Goal: Task Accomplishment & Management: Use online tool/utility

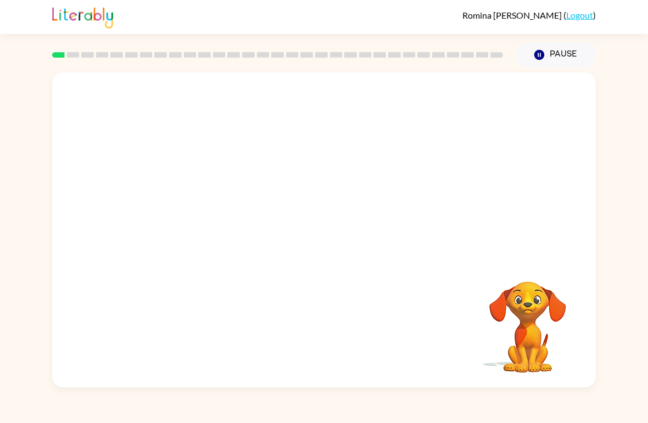
click at [295, 175] on video "Your browser must support playing .mp4 files to use Literably. Please try using…" at bounding box center [324, 165] width 544 height 186
click at [356, 200] on video "Your browser must support playing .mp4 files to use Literably. Please try using…" at bounding box center [324, 165] width 544 height 186
click at [336, 216] on button "button" at bounding box center [324, 236] width 70 height 40
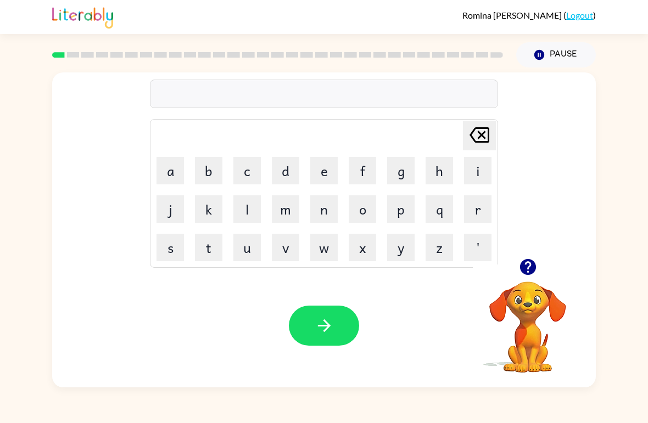
click at [526, 259] on icon "button" at bounding box center [527, 267] width 19 height 19
click at [532, 262] on icon "button" at bounding box center [527, 267] width 16 height 16
click at [175, 244] on button "s" at bounding box center [170, 247] width 27 height 27
click at [435, 174] on button "h" at bounding box center [439, 170] width 27 height 27
click at [175, 170] on button "a" at bounding box center [170, 170] width 27 height 27
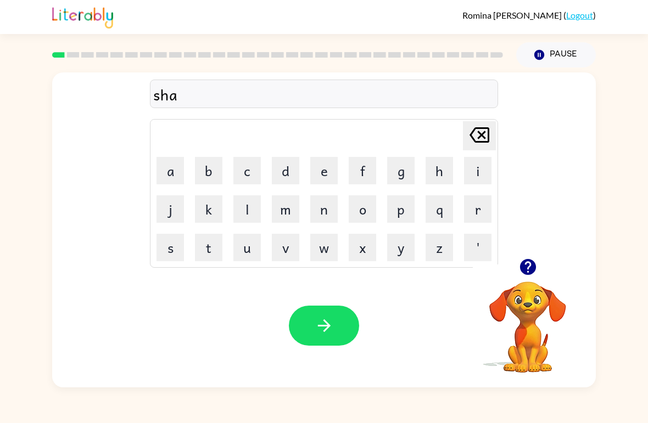
click at [169, 250] on button "s" at bounding box center [170, 247] width 27 height 27
click at [433, 172] on button "h" at bounding box center [439, 170] width 27 height 27
click at [172, 252] on button "s" at bounding box center [170, 247] width 27 height 27
click at [539, 260] on button "button" at bounding box center [528, 267] width 28 height 28
click at [321, 324] on icon "button" at bounding box center [324, 325] width 19 height 19
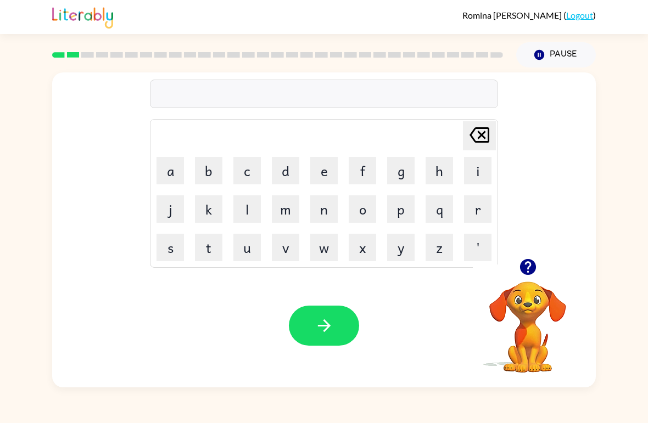
click at [170, 177] on button "a" at bounding box center [170, 170] width 27 height 27
click at [288, 210] on button "m" at bounding box center [285, 208] width 27 height 27
click at [402, 213] on button "p" at bounding box center [400, 208] width 27 height 27
click at [477, 172] on button "i" at bounding box center [477, 170] width 27 height 27
click at [482, 209] on button "r" at bounding box center [477, 208] width 27 height 27
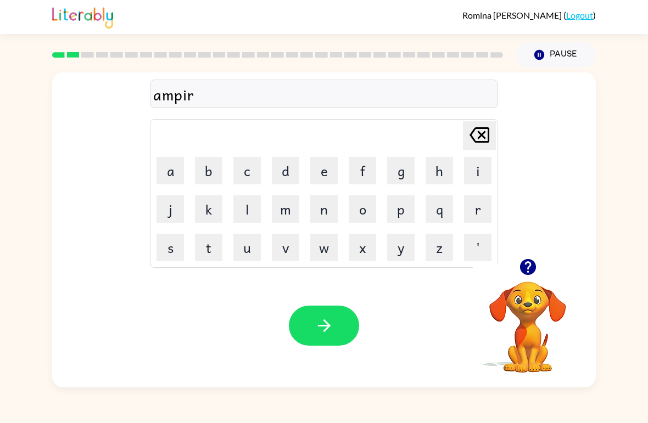
click at [477, 171] on button "i" at bounding box center [477, 170] width 27 height 27
click at [327, 213] on button "n" at bounding box center [323, 208] width 27 height 27
click at [251, 172] on button "c" at bounding box center [246, 170] width 27 height 27
click at [337, 180] on button "e" at bounding box center [323, 170] width 27 height 27
click at [175, 249] on button "s" at bounding box center [170, 247] width 27 height 27
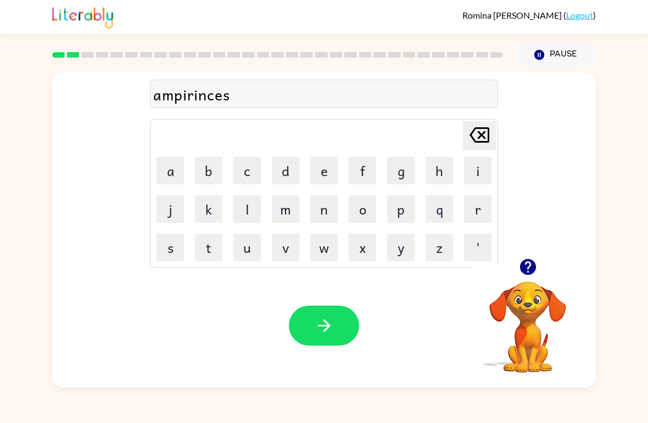
click at [526, 268] on icon "button" at bounding box center [527, 267] width 16 height 16
click at [473, 137] on icon "Delete Delete last character input" at bounding box center [479, 135] width 26 height 26
click at [472, 138] on icon at bounding box center [480, 134] width 20 height 15
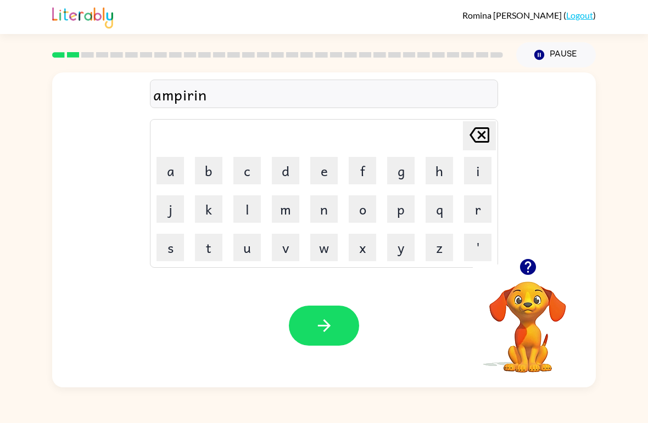
click at [468, 139] on icon "Delete Delete last character input" at bounding box center [479, 135] width 26 height 26
click at [468, 138] on icon "Delete Delete last character input" at bounding box center [479, 135] width 26 height 26
click at [474, 138] on icon "Delete Delete last character input" at bounding box center [479, 135] width 26 height 26
click at [474, 139] on icon "Delete Delete last character input" at bounding box center [479, 135] width 26 height 26
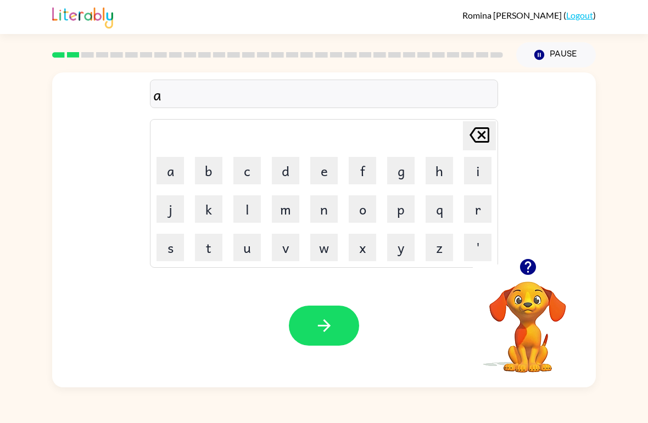
click at [406, 217] on button "p" at bounding box center [400, 208] width 27 height 27
click at [477, 172] on button "i" at bounding box center [477, 170] width 27 height 27
click at [482, 213] on button "r" at bounding box center [477, 208] width 27 height 27
click at [478, 168] on button "i" at bounding box center [477, 170] width 27 height 27
click at [333, 209] on button "n" at bounding box center [323, 208] width 27 height 27
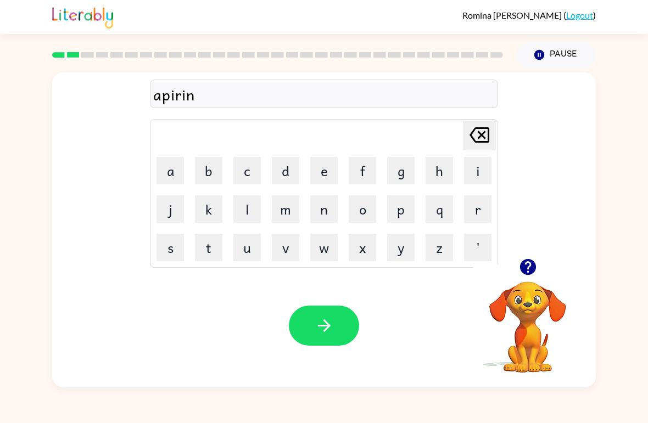
click at [248, 172] on button "c" at bounding box center [246, 170] width 27 height 27
click at [328, 167] on button "e" at bounding box center [323, 170] width 27 height 27
click at [171, 256] on button "s" at bounding box center [170, 247] width 27 height 27
click at [526, 260] on icon "button" at bounding box center [527, 267] width 19 height 19
click at [481, 136] on icon at bounding box center [480, 134] width 20 height 15
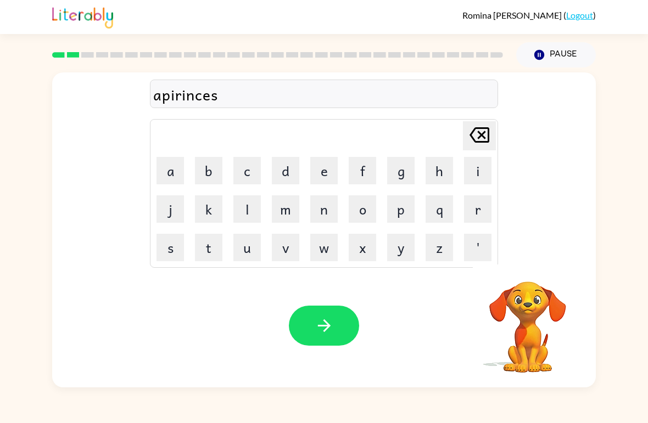
click at [480, 136] on icon at bounding box center [480, 134] width 20 height 15
click at [472, 137] on icon at bounding box center [480, 134] width 20 height 15
click at [471, 137] on icon at bounding box center [480, 134] width 20 height 15
click at [471, 141] on icon "Delete Delete last character input" at bounding box center [479, 135] width 26 height 26
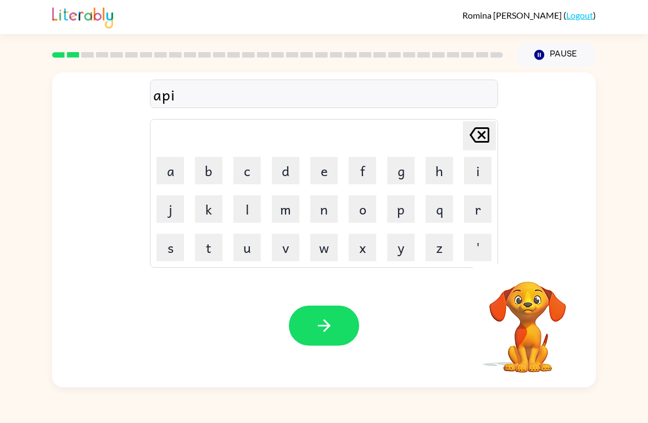
click at [473, 135] on icon "Delete Delete last character input" at bounding box center [479, 135] width 26 height 26
click at [320, 171] on button "e" at bounding box center [323, 170] width 27 height 27
click at [479, 206] on button "r" at bounding box center [477, 208] width 27 height 27
click at [322, 175] on button "e" at bounding box center [323, 170] width 27 height 27
click at [322, 214] on button "n" at bounding box center [323, 208] width 27 height 27
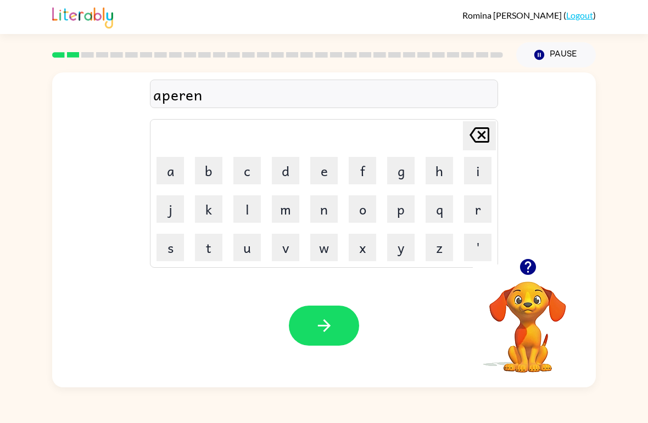
click at [248, 177] on button "c" at bounding box center [246, 170] width 27 height 27
click at [321, 173] on button "e" at bounding box center [323, 170] width 27 height 27
click at [172, 245] on button "s" at bounding box center [170, 247] width 27 height 27
click at [521, 245] on div "aperences Delete Delete last character input a b c d e f g h i j k l m n o p q …" at bounding box center [324, 165] width 544 height 186
click at [515, 267] on button "button" at bounding box center [528, 267] width 28 height 28
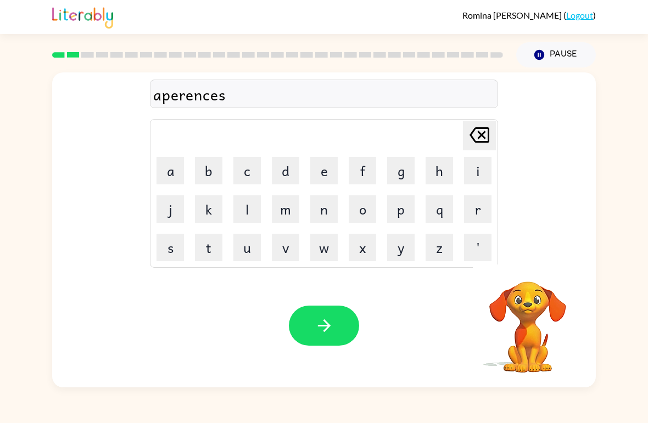
click at [322, 321] on icon "button" at bounding box center [324, 325] width 19 height 19
click at [522, 261] on icon "button" at bounding box center [527, 267] width 19 height 19
click at [252, 172] on button "c" at bounding box center [246, 170] width 27 height 27
click at [476, 210] on button "r" at bounding box center [477, 208] width 27 height 27
click at [327, 175] on button "e" at bounding box center [323, 170] width 27 height 27
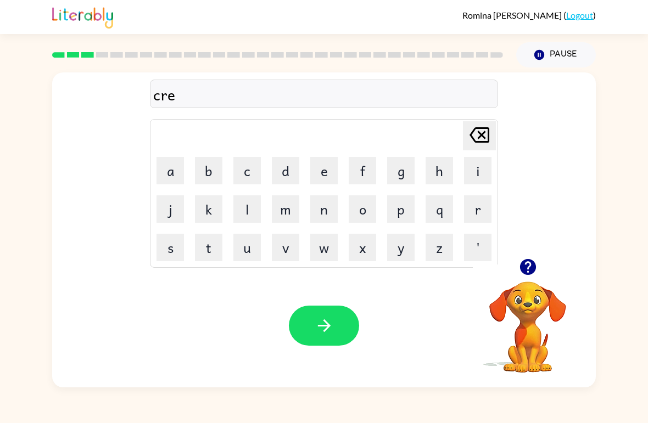
click at [171, 177] on button "a" at bounding box center [170, 170] width 27 height 27
click at [247, 214] on button "l" at bounding box center [246, 208] width 27 height 27
click at [210, 245] on button "t" at bounding box center [208, 247] width 27 height 27
click at [434, 168] on button "h" at bounding box center [439, 170] width 27 height 27
click at [319, 174] on button "e" at bounding box center [323, 170] width 27 height 27
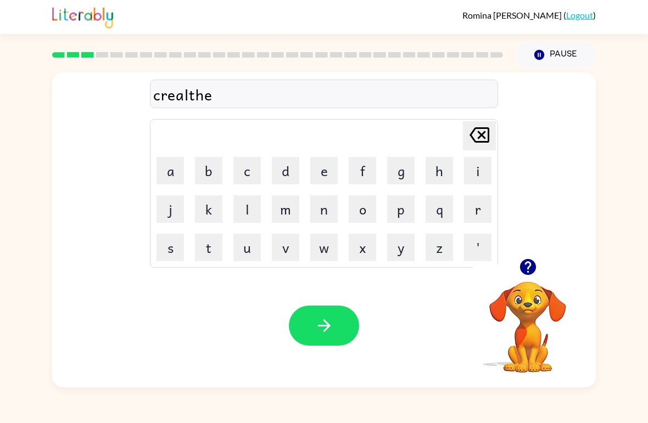
click at [473, 214] on button "r" at bounding box center [477, 208] width 27 height 27
click at [320, 176] on button "e" at bounding box center [323, 170] width 27 height 27
click at [522, 264] on icon "button" at bounding box center [527, 267] width 16 height 16
click at [476, 136] on icon "Delete Delete last character input" at bounding box center [479, 135] width 26 height 26
click at [476, 135] on icon "Delete Delete last character input" at bounding box center [479, 135] width 26 height 26
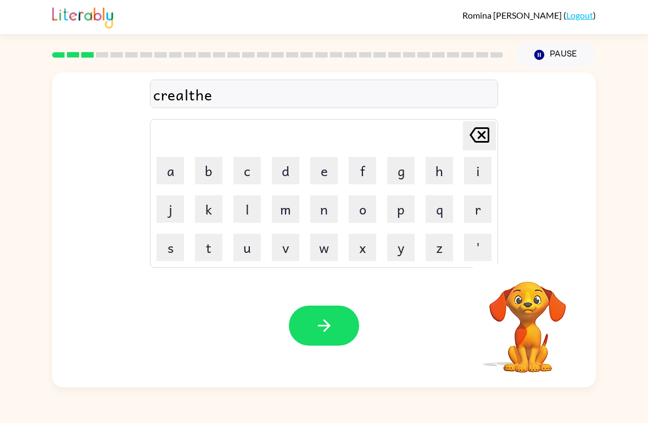
click at [474, 139] on icon at bounding box center [480, 134] width 20 height 15
click at [473, 139] on icon at bounding box center [480, 134] width 20 height 15
click at [481, 142] on icon at bounding box center [480, 134] width 20 height 15
click at [318, 175] on button "e" at bounding box center [323, 170] width 27 height 27
click at [470, 209] on button "r" at bounding box center [477, 208] width 27 height 27
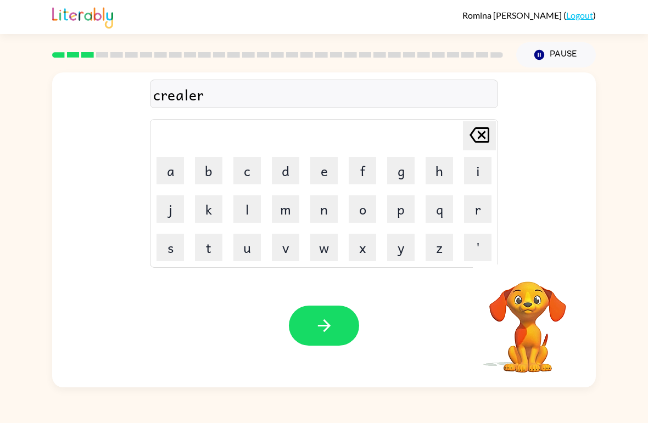
click at [328, 167] on button "e" at bounding box center [323, 170] width 27 height 27
click at [521, 259] on icon "button" at bounding box center [527, 267] width 19 height 19
click at [518, 257] on div "crealere Delete Delete last character input a b c d e f g h i j k l m n o p q r…" at bounding box center [324, 165] width 544 height 186
click at [348, 318] on button "button" at bounding box center [324, 326] width 70 height 40
click at [360, 211] on button "o" at bounding box center [362, 208] width 27 height 27
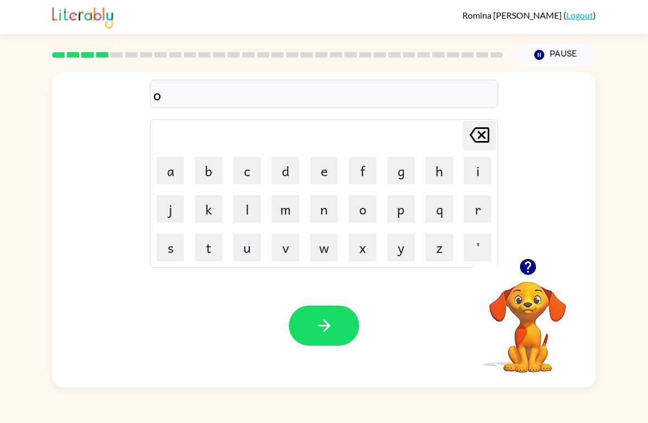
click at [256, 213] on button "l" at bounding box center [246, 208] width 27 height 27
click at [474, 168] on button "i" at bounding box center [477, 170] width 27 height 27
click at [293, 213] on button "m" at bounding box center [285, 208] width 27 height 27
click at [477, 172] on button "i" at bounding box center [477, 170] width 27 height 27
click at [331, 206] on button "n" at bounding box center [323, 208] width 27 height 27
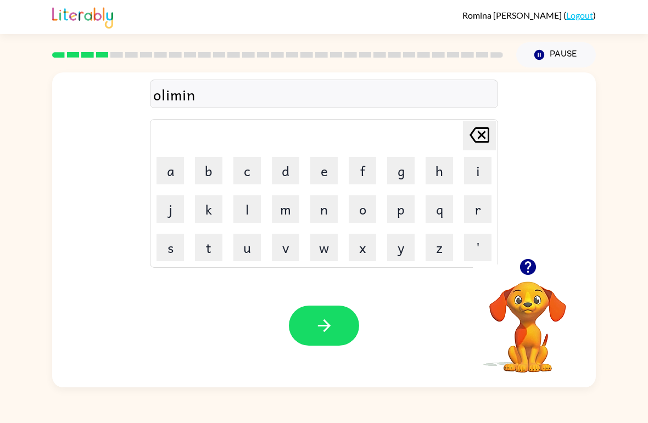
click at [174, 183] on button "a" at bounding box center [170, 170] width 27 height 27
click at [208, 247] on button "t" at bounding box center [208, 247] width 27 height 27
click at [328, 180] on button "e" at bounding box center [323, 170] width 27 height 27
click at [485, 125] on icon "Delete Delete last character input" at bounding box center [479, 135] width 26 height 26
click at [484, 124] on icon "Delete Delete last character input" at bounding box center [479, 135] width 26 height 26
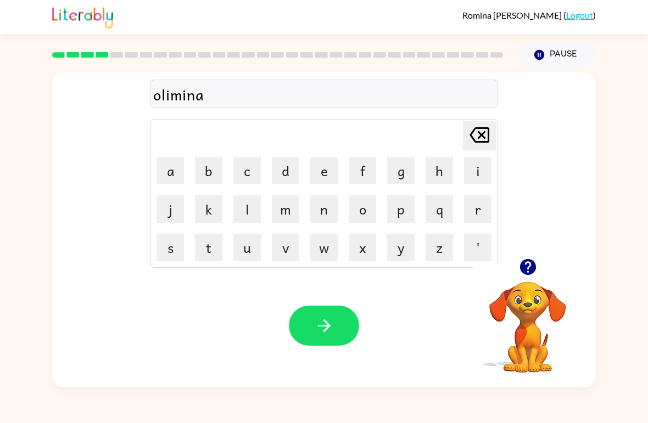
click at [474, 137] on icon "Delete Delete last character input" at bounding box center [479, 135] width 26 height 26
click at [472, 139] on icon "Delete Delete last character input" at bounding box center [479, 135] width 26 height 26
click at [472, 138] on icon at bounding box center [480, 134] width 20 height 15
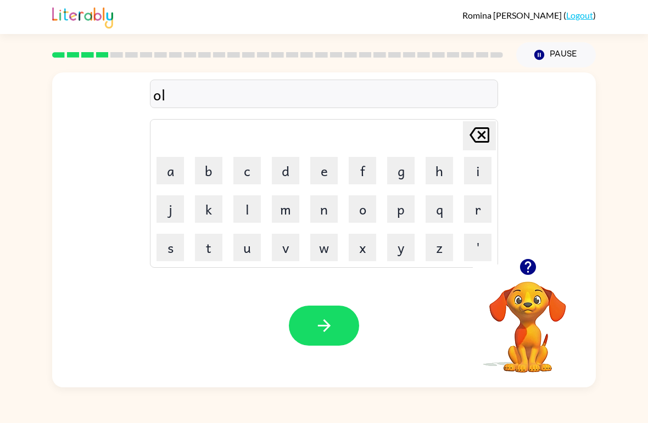
click at [317, 183] on button "e" at bounding box center [323, 170] width 27 height 27
click at [291, 211] on button "m" at bounding box center [285, 208] width 27 height 27
click at [472, 175] on button "i" at bounding box center [477, 170] width 27 height 27
click at [328, 217] on button "n" at bounding box center [323, 208] width 27 height 27
click at [167, 172] on button "a" at bounding box center [170, 170] width 27 height 27
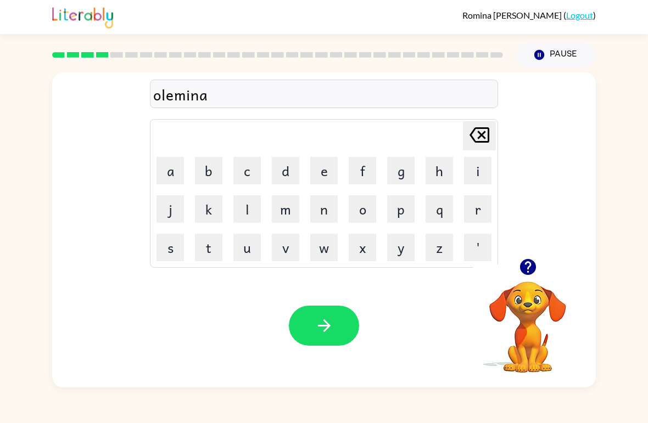
click at [207, 244] on button "t" at bounding box center [208, 247] width 27 height 27
click at [321, 176] on button "e" at bounding box center [323, 170] width 27 height 27
click at [481, 148] on icon "Delete Delete last character input" at bounding box center [479, 135] width 26 height 26
click at [488, 149] on div "Delete Delete last character input" at bounding box center [479, 136] width 26 height 28
click at [491, 153] on td "i" at bounding box center [477, 170] width 37 height 37
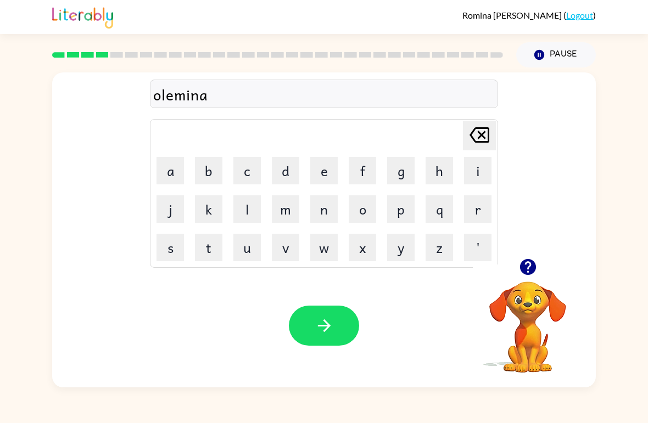
click at [477, 149] on div "Delete Delete last character input" at bounding box center [479, 136] width 26 height 28
click at [479, 150] on td "Delete Delete last character input" at bounding box center [324, 136] width 345 height 30
click at [471, 142] on icon "Delete Delete last character input" at bounding box center [479, 135] width 26 height 26
click at [473, 136] on icon "Delete Delete last character input" at bounding box center [479, 135] width 26 height 26
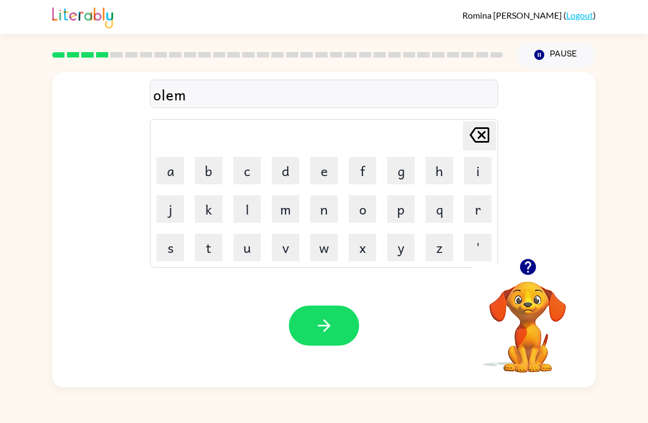
click at [473, 136] on icon "Delete Delete last character input" at bounding box center [479, 135] width 26 height 26
click at [478, 134] on icon "Delete Delete last character input" at bounding box center [479, 135] width 26 height 26
click at [248, 212] on button "l" at bounding box center [246, 208] width 27 height 27
click at [470, 169] on button "i" at bounding box center [477, 170] width 27 height 27
click at [297, 211] on button "m" at bounding box center [285, 208] width 27 height 27
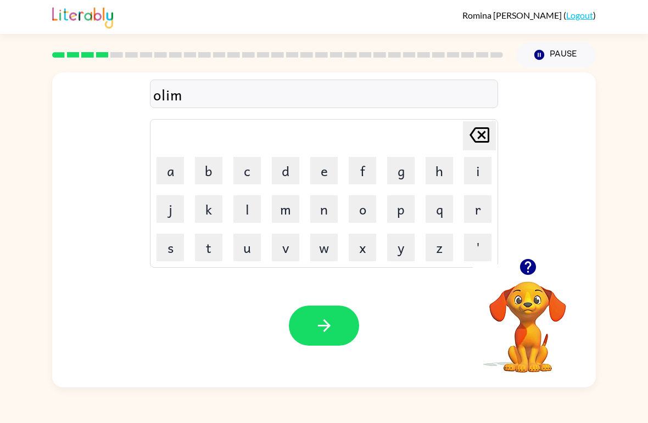
click at [478, 164] on button "i" at bounding box center [477, 170] width 27 height 27
click at [326, 219] on button "n" at bounding box center [323, 208] width 27 height 27
click at [477, 138] on icon "Delete Delete last character input" at bounding box center [479, 135] width 26 height 26
click at [320, 176] on button "e" at bounding box center [323, 170] width 27 height 27
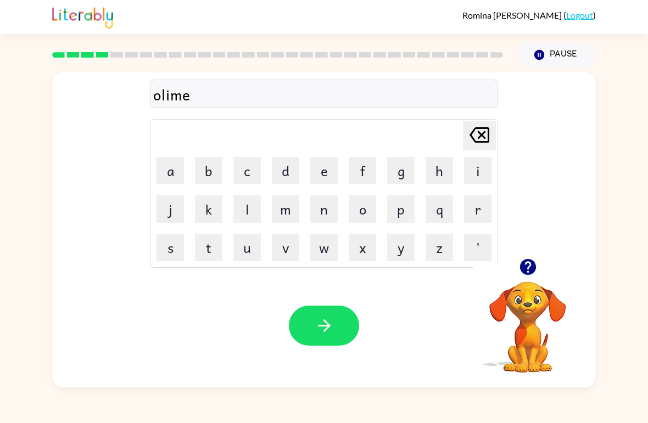
click at [322, 219] on button "n" at bounding box center [323, 208] width 27 height 27
click at [174, 176] on button "a" at bounding box center [170, 170] width 27 height 27
click at [210, 248] on button "t" at bounding box center [208, 247] width 27 height 27
click at [321, 179] on button "e" at bounding box center [323, 170] width 27 height 27
click at [515, 253] on div "olimenate Delete Delete last character input a b c d e f g h i j k l m n o p q …" at bounding box center [324, 165] width 544 height 186
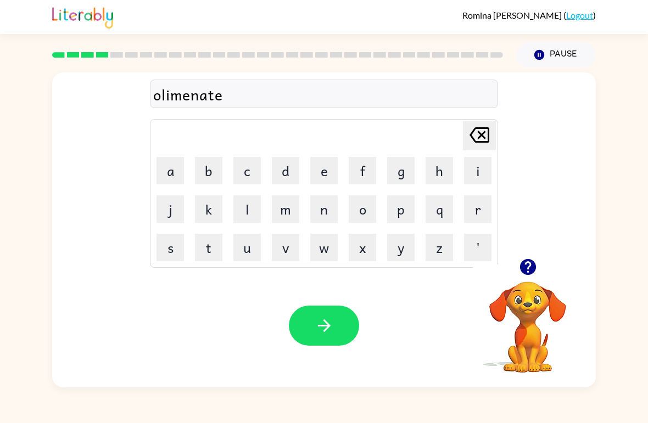
click at [528, 266] on icon "button" at bounding box center [527, 267] width 16 height 16
click at [323, 304] on div "Your browser must support playing .mp4 files to use Literably. Please try using…" at bounding box center [324, 326] width 544 height 124
click at [306, 327] on button "button" at bounding box center [324, 326] width 70 height 40
click at [282, 179] on button "d" at bounding box center [285, 170] width 27 height 27
click at [250, 252] on button "u" at bounding box center [246, 247] width 27 height 27
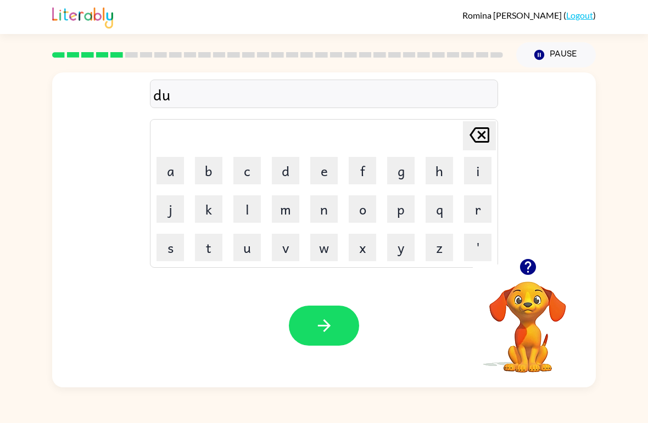
click at [400, 215] on button "p" at bounding box center [400, 208] width 27 height 27
click at [470, 169] on button "i" at bounding box center [477, 170] width 27 height 27
click at [251, 170] on button "c" at bounding box center [246, 170] width 27 height 27
click at [166, 168] on button "a" at bounding box center [170, 170] width 27 height 27
click at [219, 245] on button "t" at bounding box center [208, 247] width 27 height 27
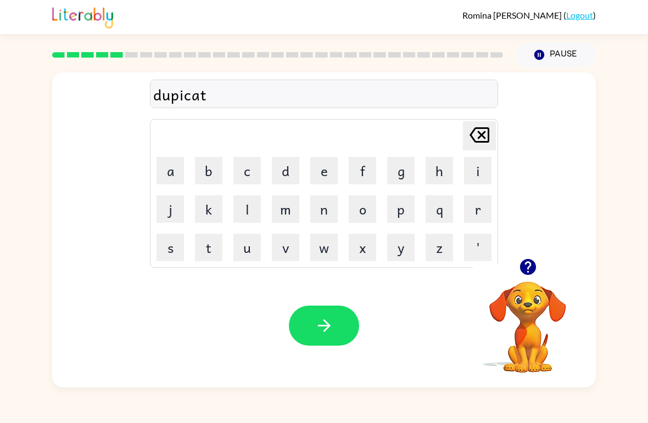
click at [320, 171] on button "e" at bounding box center [323, 170] width 27 height 27
click at [483, 143] on icon at bounding box center [480, 134] width 20 height 15
click at [482, 143] on icon at bounding box center [480, 134] width 20 height 15
click at [479, 143] on icon at bounding box center [480, 134] width 20 height 15
click at [479, 142] on icon at bounding box center [480, 134] width 20 height 15
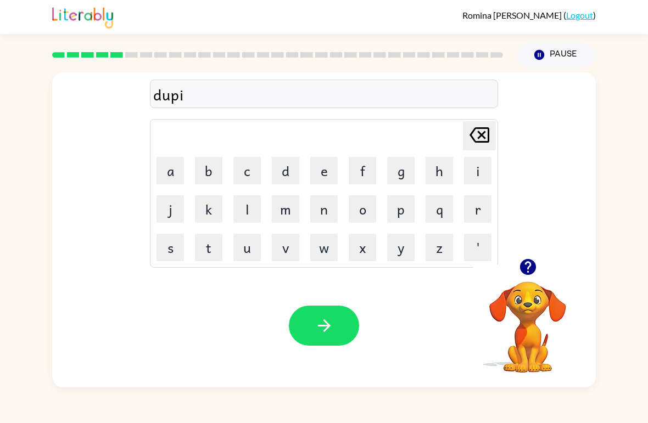
click at [486, 140] on icon "Delete Delete last character input" at bounding box center [479, 135] width 26 height 26
click at [242, 217] on button "l" at bounding box center [246, 208] width 27 height 27
click at [478, 171] on button "i" at bounding box center [477, 170] width 27 height 27
click at [250, 172] on button "c" at bounding box center [246, 170] width 27 height 27
click at [170, 171] on button "a" at bounding box center [170, 170] width 27 height 27
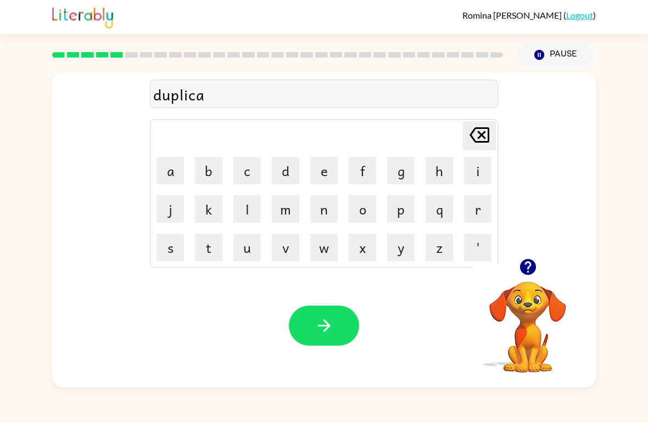
click at [213, 250] on button "t" at bounding box center [208, 247] width 27 height 27
click at [329, 173] on button "e" at bounding box center [323, 170] width 27 height 27
click at [332, 322] on icon "button" at bounding box center [324, 325] width 19 height 19
click at [285, 249] on button "v" at bounding box center [285, 247] width 27 height 27
click at [164, 176] on button "a" at bounding box center [170, 170] width 27 height 27
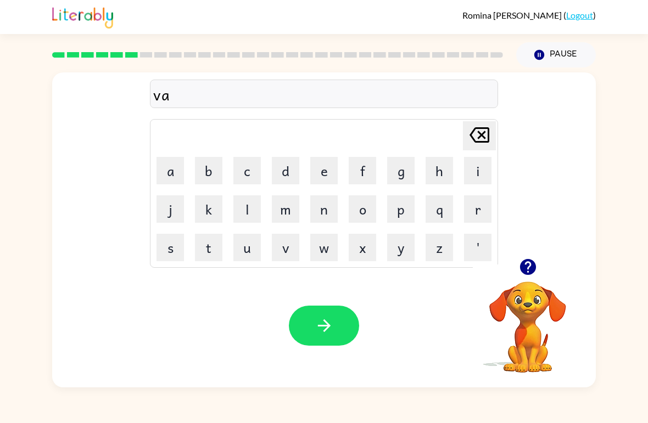
click at [247, 174] on button "c" at bounding box center [246, 170] width 27 height 27
click at [174, 177] on button "a" at bounding box center [170, 170] width 27 height 27
click at [210, 255] on button "t" at bounding box center [208, 247] width 27 height 27
click at [473, 170] on button "i" at bounding box center [477, 170] width 27 height 27
click at [364, 208] on button "o" at bounding box center [362, 208] width 27 height 27
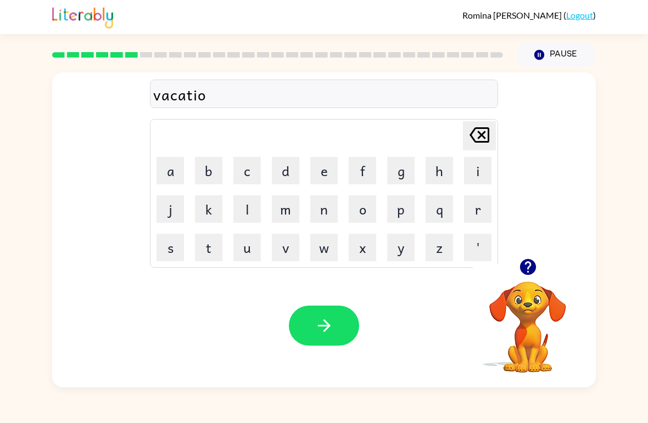
click at [326, 210] on button "n" at bounding box center [323, 208] width 27 height 27
click at [335, 307] on button "button" at bounding box center [324, 326] width 70 height 40
click at [371, 169] on button "f" at bounding box center [362, 170] width 27 height 27
click at [363, 206] on button "o" at bounding box center [362, 208] width 27 height 27
click at [208, 247] on button "t" at bounding box center [208, 247] width 27 height 27
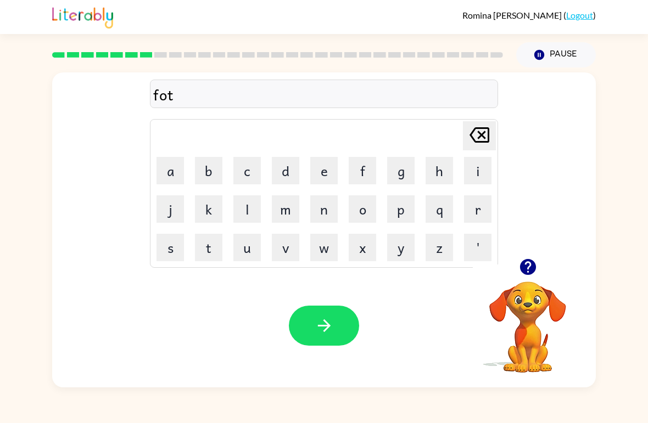
click at [361, 215] on button "o" at bounding box center [362, 208] width 27 height 27
click at [521, 265] on icon "button" at bounding box center [527, 267] width 16 height 16
click at [530, 268] on icon "button" at bounding box center [527, 267] width 16 height 16
click at [343, 314] on button "button" at bounding box center [324, 326] width 70 height 40
click at [406, 215] on button "p" at bounding box center [400, 208] width 27 height 27
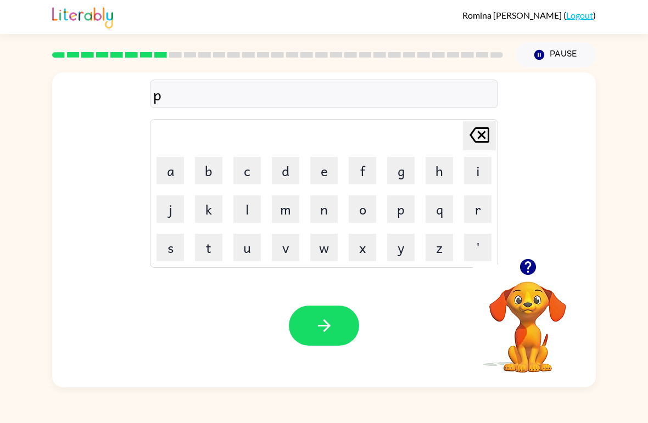
click at [175, 176] on button "a" at bounding box center [170, 170] width 27 height 27
click at [478, 209] on button "r" at bounding box center [477, 208] width 27 height 27
click at [206, 250] on button "t" at bounding box center [208, 247] width 27 height 27
click at [472, 173] on button "i" at bounding box center [477, 170] width 27 height 27
click at [249, 179] on button "c" at bounding box center [246, 170] width 27 height 27
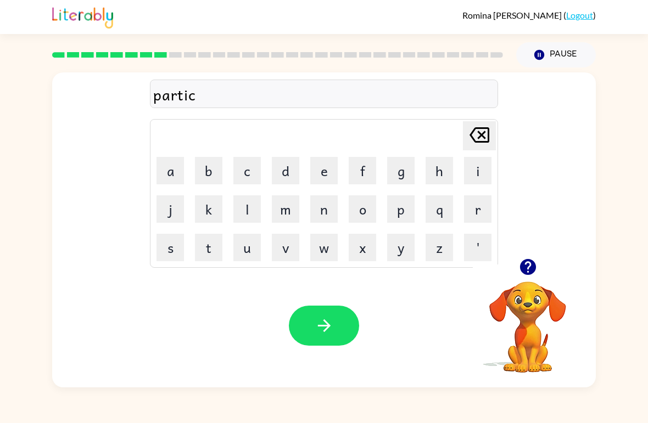
click at [169, 170] on button "a" at bounding box center [170, 170] width 27 height 27
click at [249, 211] on button "l" at bounding box center [246, 208] width 27 height 27
click at [319, 176] on button "e" at bounding box center [323, 170] width 27 height 27
click at [523, 258] on icon "button" at bounding box center [527, 267] width 19 height 19
click at [326, 323] on icon "button" at bounding box center [323, 326] width 13 height 13
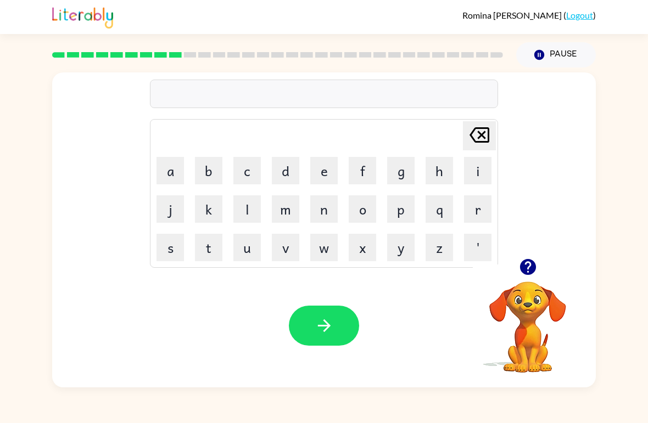
click at [473, 212] on button "r" at bounding box center [477, 208] width 27 height 27
click at [328, 181] on button "e" at bounding box center [323, 170] width 27 height 27
click at [255, 169] on button "c" at bounding box center [246, 170] width 27 height 27
click at [174, 175] on button "a" at bounding box center [170, 170] width 27 height 27
click at [395, 205] on button "p" at bounding box center [400, 208] width 27 height 27
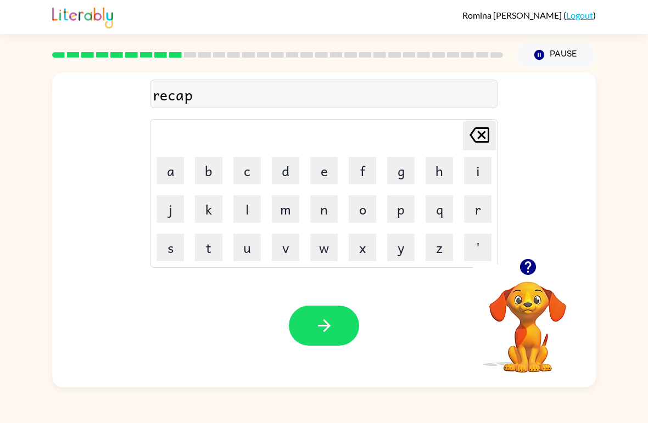
click at [204, 245] on button "t" at bounding box center [208, 247] width 27 height 27
click at [250, 255] on button "u" at bounding box center [246, 247] width 27 height 27
click at [485, 211] on button "r" at bounding box center [477, 208] width 27 height 27
click at [320, 175] on button "e" at bounding box center [323, 170] width 27 height 27
click at [533, 278] on button "button" at bounding box center [528, 267] width 28 height 28
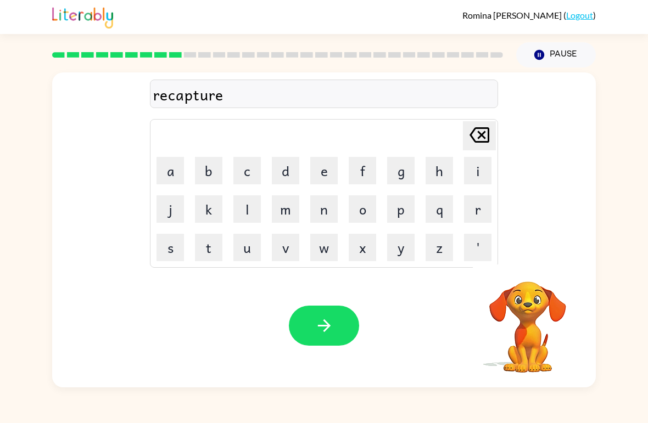
click at [333, 327] on icon "button" at bounding box center [324, 325] width 19 height 19
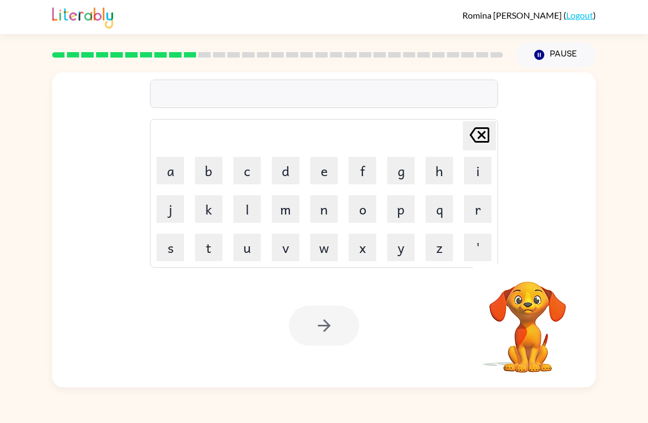
click at [399, 212] on button "p" at bounding box center [400, 208] width 27 height 27
click at [477, 213] on button "r" at bounding box center [477, 208] width 27 height 27
click at [477, 171] on button "i" at bounding box center [477, 170] width 27 height 27
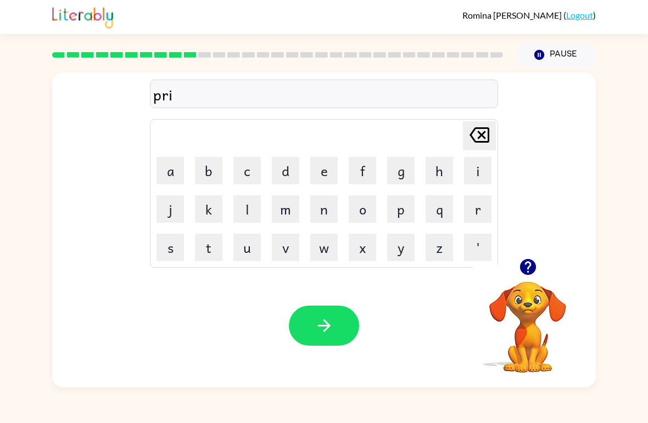
click at [181, 255] on button "s" at bounding box center [170, 247] width 27 height 27
click at [250, 172] on button "c" at bounding box center [246, 170] width 27 height 27
click at [369, 212] on button "o" at bounding box center [362, 208] width 27 height 27
click at [368, 211] on button "o" at bounding box center [362, 208] width 27 height 27
click at [256, 210] on button "l" at bounding box center [246, 208] width 27 height 27
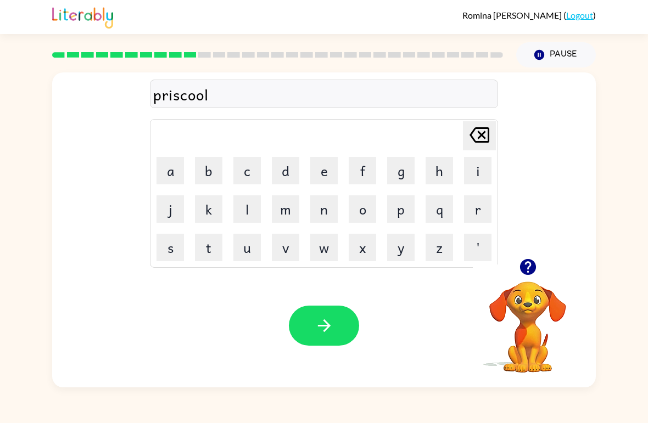
click at [346, 320] on button "button" at bounding box center [324, 326] width 70 height 40
click at [526, 264] on icon "button" at bounding box center [527, 267] width 19 height 19
click at [243, 175] on button "c" at bounding box center [246, 170] width 27 height 27
click at [464, 216] on button "r" at bounding box center [477, 208] width 27 height 27
click at [319, 173] on button "e" at bounding box center [323, 170] width 27 height 27
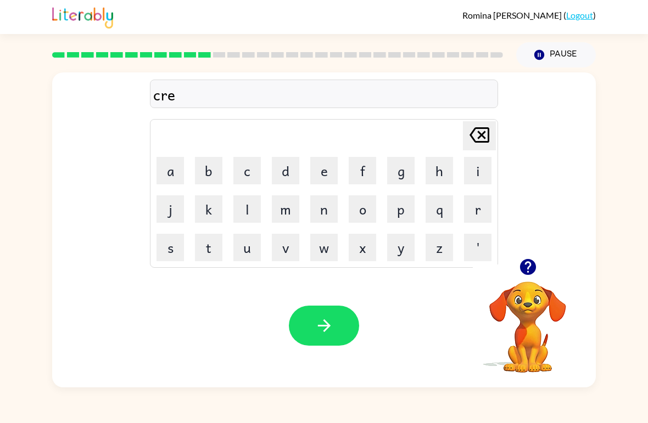
click at [178, 178] on button "a" at bounding box center [170, 170] width 27 height 27
click at [337, 326] on button "button" at bounding box center [324, 326] width 70 height 40
click at [290, 169] on button "d" at bounding box center [285, 170] width 27 height 27
click at [326, 173] on button "e" at bounding box center [323, 170] width 27 height 27
click at [248, 174] on button "c" at bounding box center [246, 170] width 27 height 27
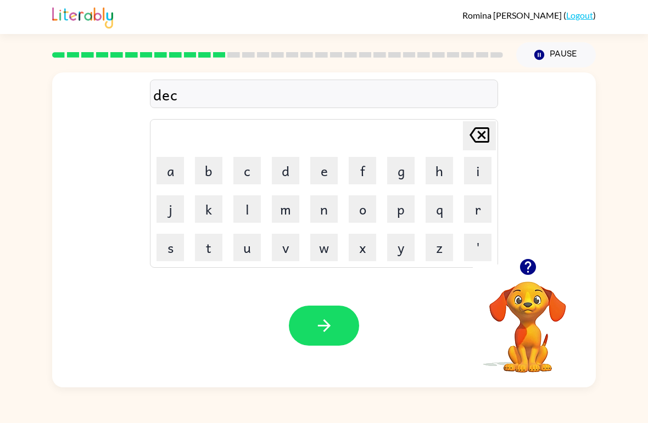
click at [220, 256] on button "t" at bounding box center [208, 247] width 27 height 27
click at [180, 180] on button "a" at bounding box center [170, 170] width 27 height 27
click at [527, 263] on icon "button" at bounding box center [527, 267] width 19 height 19
click at [332, 163] on button "e" at bounding box center [323, 170] width 27 height 27
click at [311, 327] on button "button" at bounding box center [324, 326] width 70 height 40
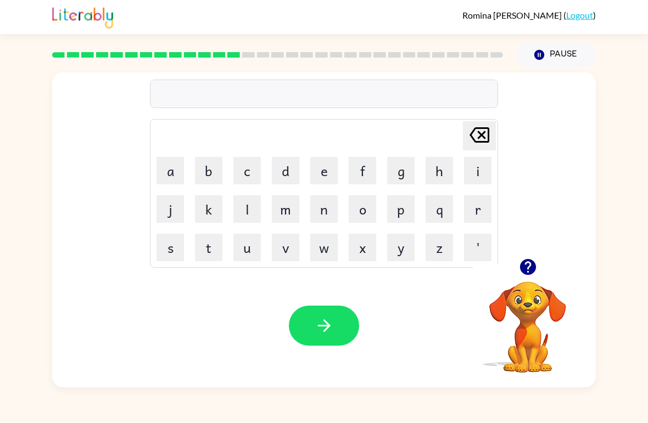
click at [436, 170] on button "h" at bounding box center [439, 170] width 27 height 27
click at [325, 169] on button "e" at bounding box center [323, 170] width 27 height 27
click at [475, 169] on button "i" at bounding box center [477, 170] width 27 height 27
click at [282, 210] on button "m" at bounding box center [285, 208] width 27 height 27
click at [172, 169] on button "a" at bounding box center [170, 170] width 27 height 27
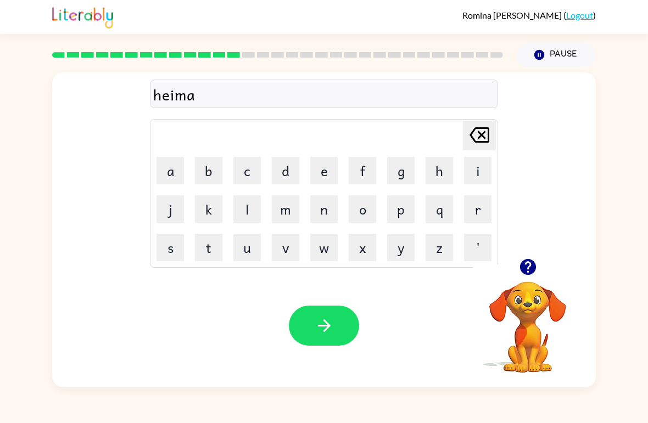
click at [327, 213] on button "n" at bounding box center [323, 208] width 27 height 27
click at [208, 247] on button "t" at bounding box center [208, 247] width 27 height 27
click at [328, 176] on button "e" at bounding box center [323, 170] width 27 height 27
click at [493, 135] on button "Delete Delete last character input" at bounding box center [479, 135] width 33 height 29
click at [479, 138] on icon at bounding box center [480, 134] width 20 height 15
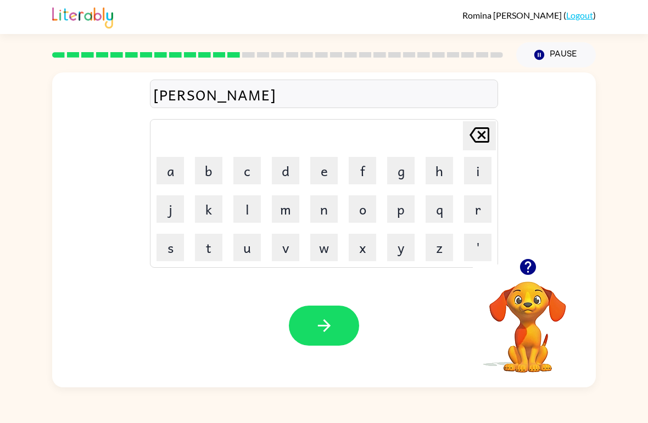
click at [479, 137] on icon at bounding box center [480, 134] width 20 height 15
click at [475, 143] on icon at bounding box center [480, 134] width 20 height 15
click at [475, 142] on icon at bounding box center [480, 134] width 20 height 15
click at [476, 140] on icon "Delete Delete last character input" at bounding box center [479, 135] width 26 height 26
click at [161, 177] on button "a" at bounding box center [170, 170] width 27 height 27
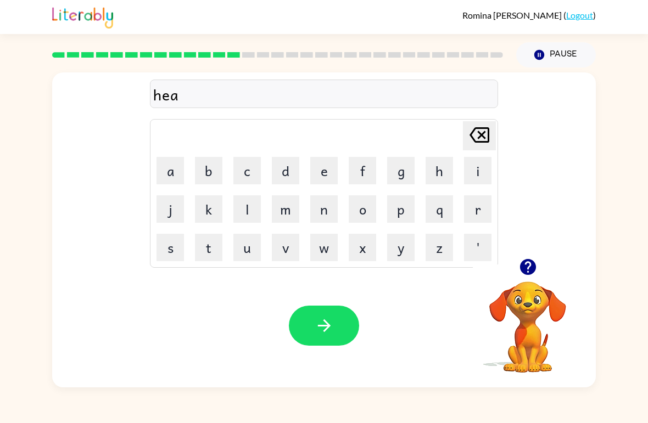
click at [481, 168] on button "i" at bounding box center [477, 170] width 27 height 27
click at [287, 210] on button "m" at bounding box center [285, 208] width 27 height 27
click at [322, 176] on button "e" at bounding box center [323, 170] width 27 height 27
click at [325, 208] on button "n" at bounding box center [323, 208] width 27 height 27
click at [205, 247] on button "t" at bounding box center [208, 247] width 27 height 27
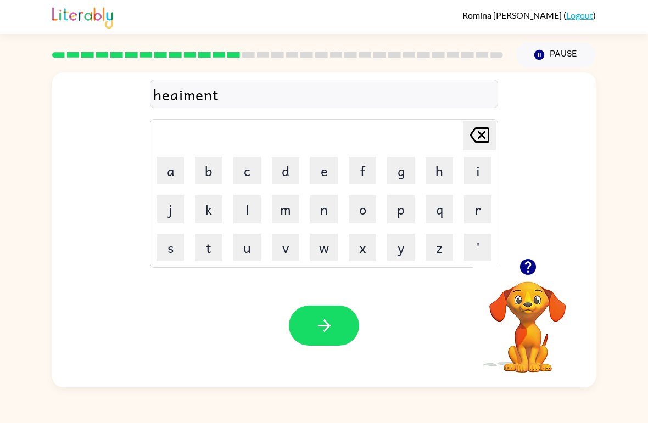
click at [311, 340] on button "button" at bounding box center [324, 326] width 70 height 40
click at [283, 211] on button "m" at bounding box center [285, 208] width 27 height 27
click at [327, 175] on button "e" at bounding box center [323, 170] width 27 height 27
click at [468, 172] on button "i" at bounding box center [477, 170] width 27 height 27
click at [211, 245] on button "t" at bounding box center [208, 247] width 27 height 27
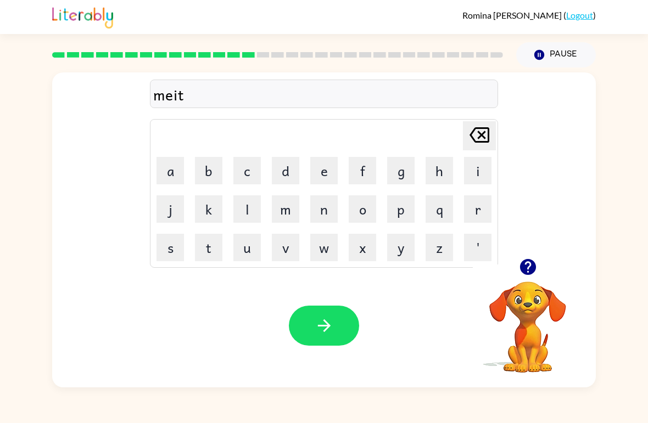
click at [361, 211] on button "o" at bounding box center [362, 208] width 27 height 27
click at [476, 218] on button "r" at bounding box center [477, 208] width 27 height 27
click at [527, 264] on icon "button" at bounding box center [527, 267] width 19 height 19
click at [319, 324] on icon "button" at bounding box center [324, 325] width 19 height 19
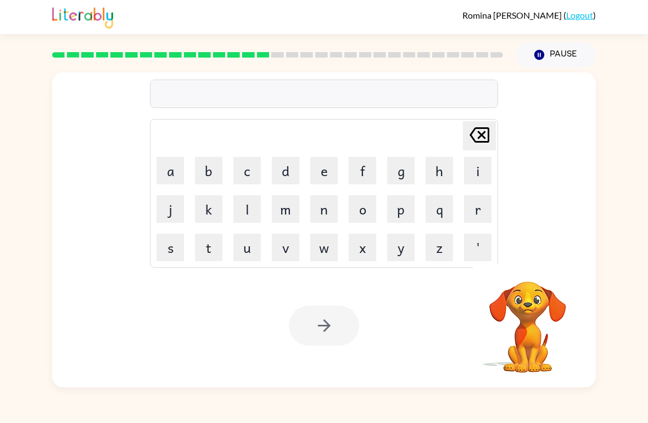
click at [165, 255] on button "s" at bounding box center [170, 247] width 27 height 27
click at [397, 216] on button "p" at bounding box center [400, 208] width 27 height 27
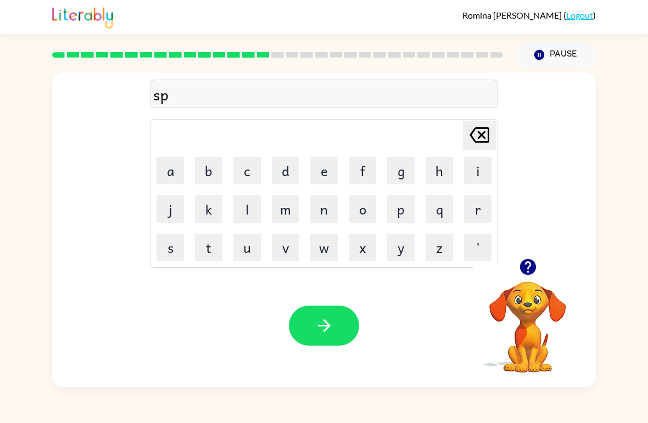
click at [169, 174] on button "a" at bounding box center [170, 170] width 27 height 27
click at [472, 215] on button "r" at bounding box center [477, 208] width 27 height 27
click at [239, 166] on button "c" at bounding box center [246, 170] width 27 height 27
click at [205, 211] on button "k" at bounding box center [208, 208] width 27 height 27
click at [339, 320] on button "button" at bounding box center [324, 326] width 70 height 40
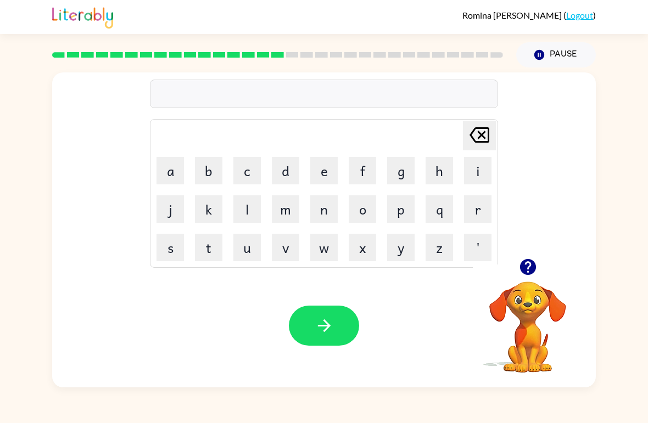
click at [529, 259] on icon "button" at bounding box center [527, 267] width 19 height 19
click at [397, 205] on button "p" at bounding box center [400, 208] width 27 height 27
click at [172, 181] on button "a" at bounding box center [170, 170] width 27 height 27
click at [258, 254] on button "u" at bounding box center [246, 247] width 27 height 27
click at [259, 217] on button "l" at bounding box center [246, 208] width 27 height 27
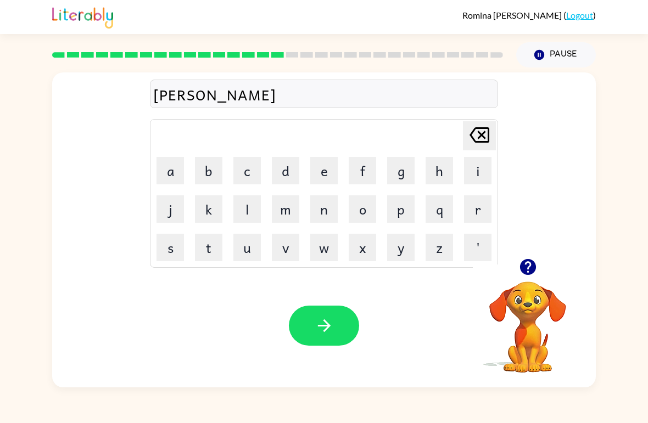
click at [328, 316] on button "button" at bounding box center [324, 326] width 70 height 40
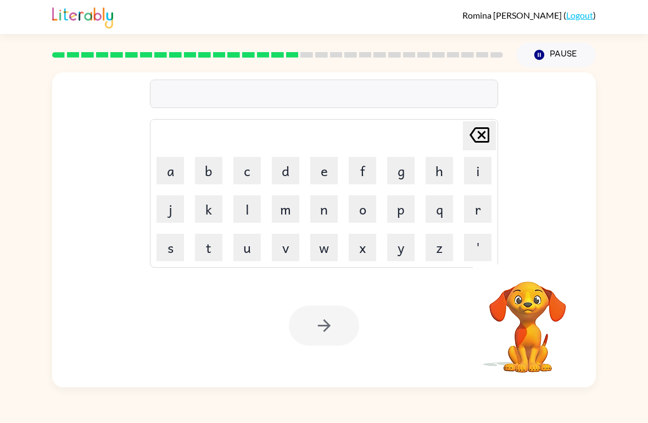
click at [18, 14] on div "[PERSON_NAME] ( Logout )" at bounding box center [324, 17] width 648 height 34
click at [521, 262] on icon "button" at bounding box center [527, 267] width 19 height 19
click at [182, 237] on button "s" at bounding box center [170, 247] width 27 height 27
click at [404, 216] on button "p" at bounding box center [400, 208] width 27 height 27
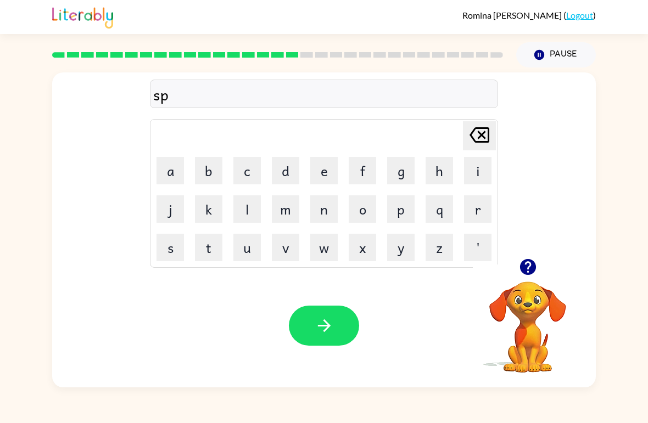
click at [474, 176] on button "i" at bounding box center [477, 170] width 27 height 27
click at [321, 209] on button "n" at bounding box center [323, 208] width 27 height 27
click at [473, 170] on button "i" at bounding box center [477, 170] width 27 height 27
click at [326, 215] on button "n" at bounding box center [323, 208] width 27 height 27
click at [399, 183] on button "g" at bounding box center [400, 170] width 27 height 27
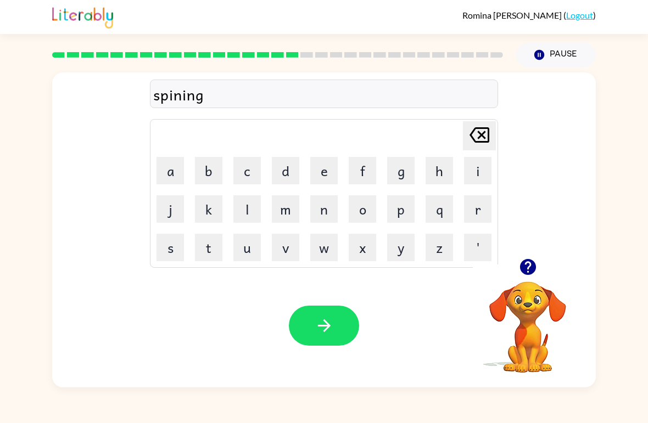
click at [339, 321] on button "button" at bounding box center [324, 326] width 70 height 40
click at [403, 173] on button "g" at bounding box center [400, 170] width 27 height 27
click at [479, 213] on button "r" at bounding box center [477, 208] width 27 height 27
click at [171, 177] on button "a" at bounding box center [170, 170] width 27 height 27
click at [297, 210] on button "m" at bounding box center [285, 208] width 27 height 27
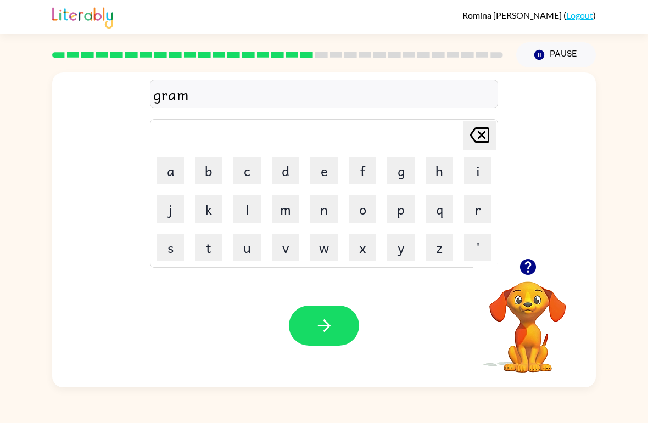
click at [403, 210] on button "p" at bounding box center [400, 208] width 27 height 27
click at [438, 167] on button "h" at bounding box center [439, 170] width 27 height 27
click at [470, 174] on button "i" at bounding box center [477, 170] width 27 height 27
click at [314, 176] on button "e" at bounding box center [323, 170] width 27 height 27
click at [176, 255] on button "s" at bounding box center [170, 247] width 27 height 27
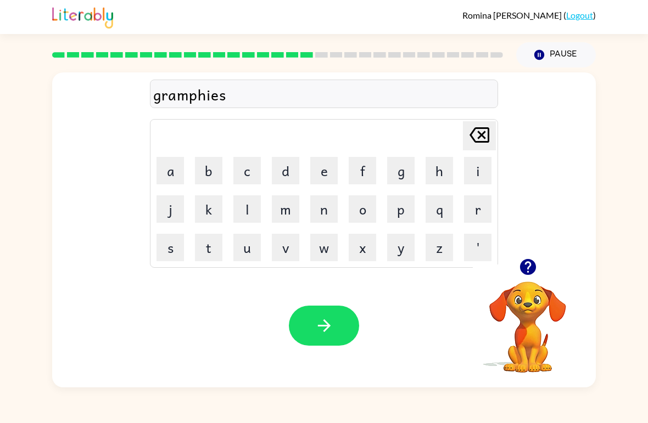
click at [213, 247] on button "t" at bounding box center [208, 247] width 27 height 27
click at [326, 326] on icon "button" at bounding box center [323, 326] width 13 height 13
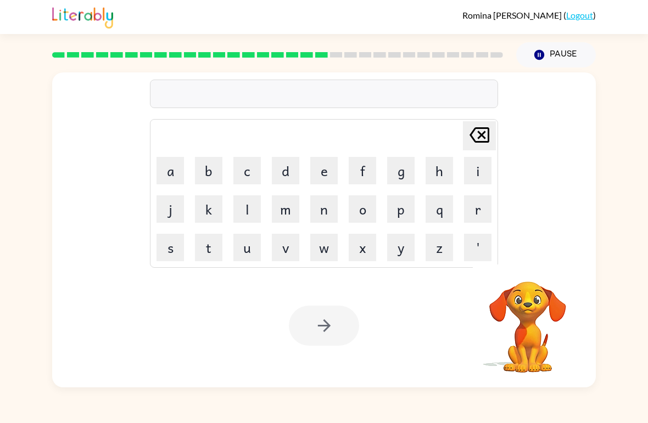
click at [479, 169] on button "i" at bounding box center [477, 170] width 27 height 27
click at [333, 212] on button "n" at bounding box center [323, 208] width 27 height 27
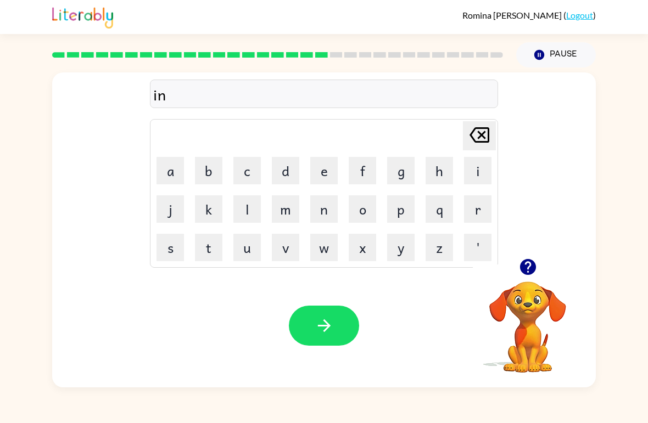
click at [257, 178] on button "c" at bounding box center [246, 170] width 27 height 27
click at [482, 213] on button "r" at bounding box center [477, 208] width 27 height 27
click at [322, 174] on button "e" at bounding box center [323, 170] width 27 height 27
click at [250, 215] on button "l" at bounding box center [246, 208] width 27 height 27
click at [167, 178] on button "a" at bounding box center [170, 170] width 27 height 27
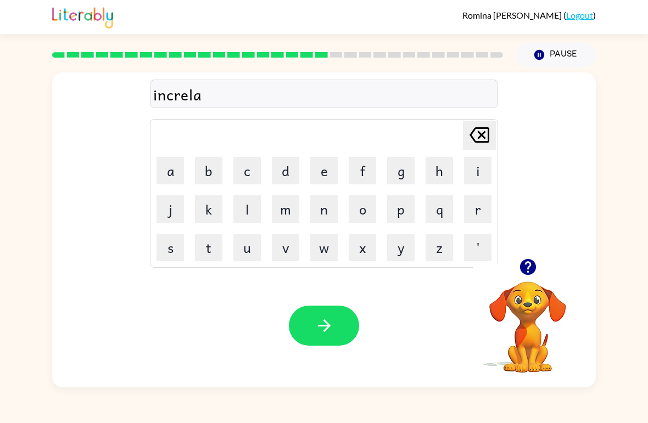
click at [209, 174] on button "b" at bounding box center [208, 170] width 27 height 27
click at [249, 205] on button "l" at bounding box center [246, 208] width 27 height 27
click at [323, 170] on button "e" at bounding box center [323, 170] width 27 height 27
click at [324, 326] on icon "button" at bounding box center [324, 325] width 19 height 19
click at [259, 213] on button "l" at bounding box center [246, 208] width 27 height 27
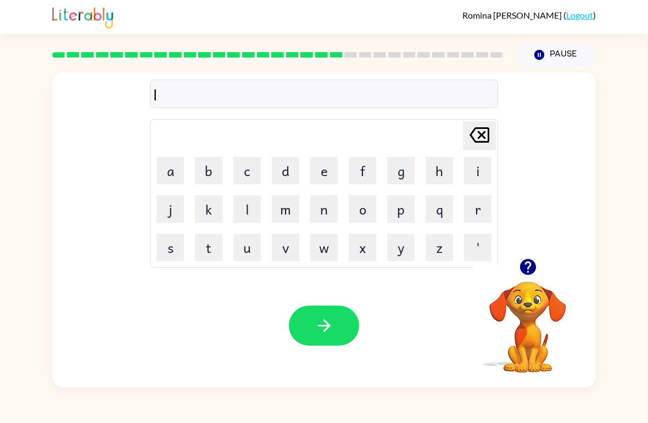
click at [473, 169] on button "i" at bounding box center [477, 170] width 27 height 27
click at [171, 246] on button "s" at bounding box center [170, 247] width 27 height 27
click at [323, 175] on button "e" at bounding box center [323, 170] width 27 height 27
click at [319, 213] on button "n" at bounding box center [323, 208] width 27 height 27
click at [211, 248] on button "t" at bounding box center [208, 247] width 27 height 27
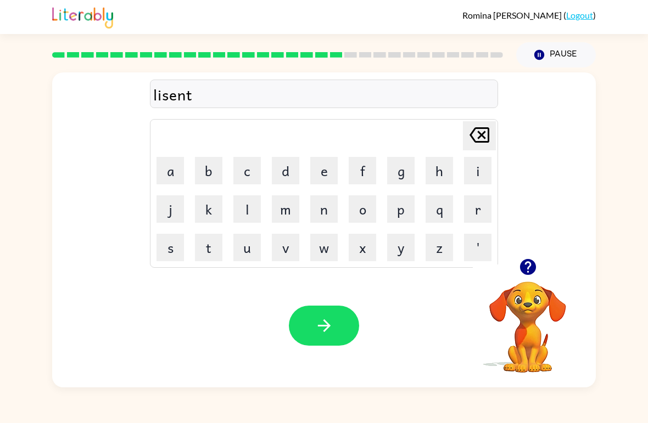
click at [311, 326] on button "button" at bounding box center [324, 326] width 70 height 40
click at [326, 212] on button "n" at bounding box center [323, 208] width 27 height 27
click at [365, 212] on button "o" at bounding box center [362, 208] width 27 height 27
click at [293, 200] on button "m" at bounding box center [285, 208] width 27 height 27
click at [477, 174] on button "i" at bounding box center [477, 170] width 27 height 27
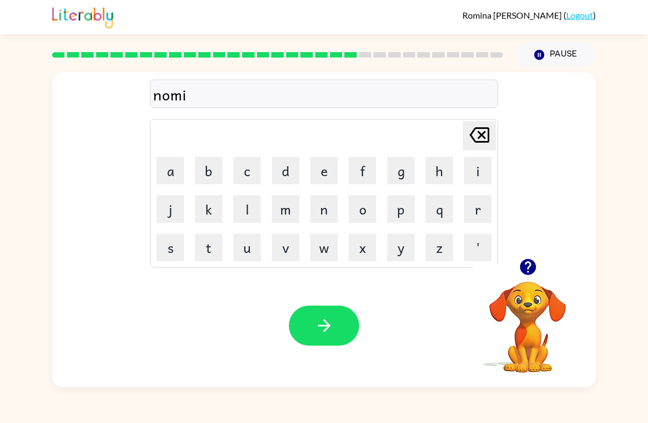
click at [328, 210] on button "n" at bounding box center [323, 208] width 27 height 27
click at [176, 168] on button "a" at bounding box center [170, 170] width 27 height 27
click at [214, 254] on button "t" at bounding box center [208, 247] width 27 height 27
click at [328, 175] on button "e" at bounding box center [323, 170] width 27 height 27
click at [303, 335] on button "button" at bounding box center [324, 326] width 70 height 40
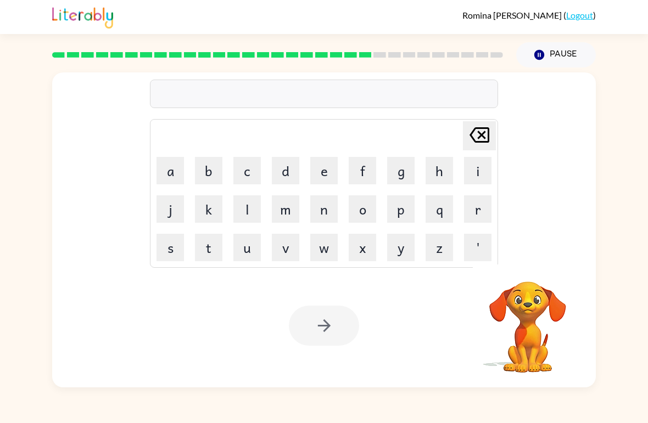
click at [181, 251] on button "s" at bounding box center [170, 247] width 27 height 27
click at [370, 198] on button "o" at bounding box center [362, 208] width 27 height 27
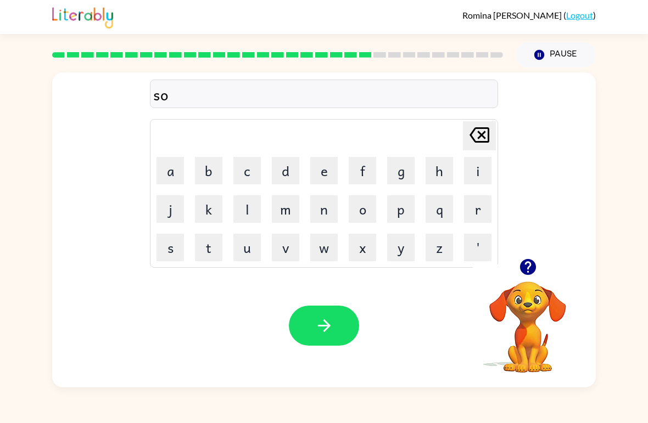
click at [169, 247] on button "s" at bounding box center [170, 247] width 27 height 27
click at [216, 243] on button "t" at bounding box center [208, 247] width 27 height 27
click at [174, 176] on button "a" at bounding box center [170, 170] width 27 height 27
click at [471, 173] on button "i" at bounding box center [477, 170] width 27 height 27
click at [332, 204] on button "n" at bounding box center [323, 208] width 27 height 27
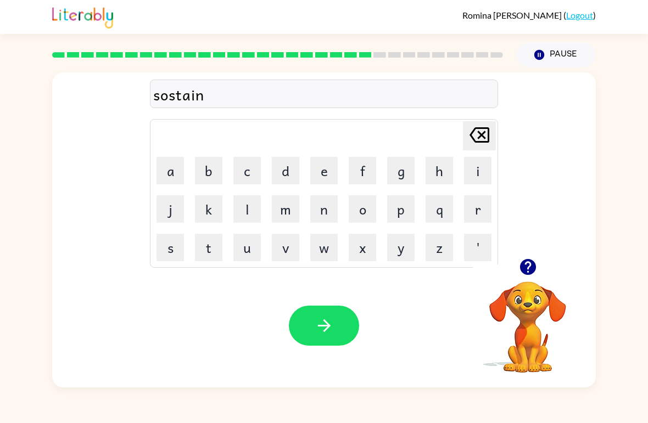
click at [331, 318] on icon "button" at bounding box center [324, 325] width 19 height 19
click at [324, 249] on button "w" at bounding box center [323, 247] width 27 height 27
click at [364, 208] on button "o" at bounding box center [362, 208] width 27 height 27
click at [476, 212] on button "r" at bounding box center [477, 208] width 27 height 27
click at [476, 209] on button "r" at bounding box center [477, 208] width 27 height 27
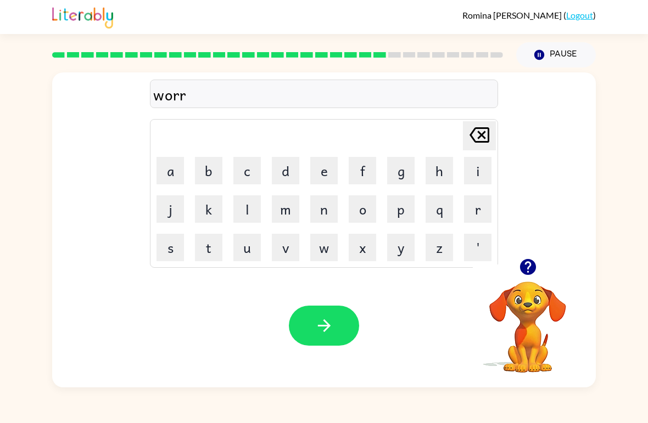
click at [483, 173] on button "i" at bounding box center [477, 170] width 27 height 27
click at [311, 178] on button "e" at bounding box center [323, 170] width 27 height 27
click at [290, 175] on button "d" at bounding box center [285, 170] width 27 height 27
click at [313, 325] on button "button" at bounding box center [324, 326] width 70 height 40
click at [475, 212] on button "r" at bounding box center [477, 208] width 27 height 27
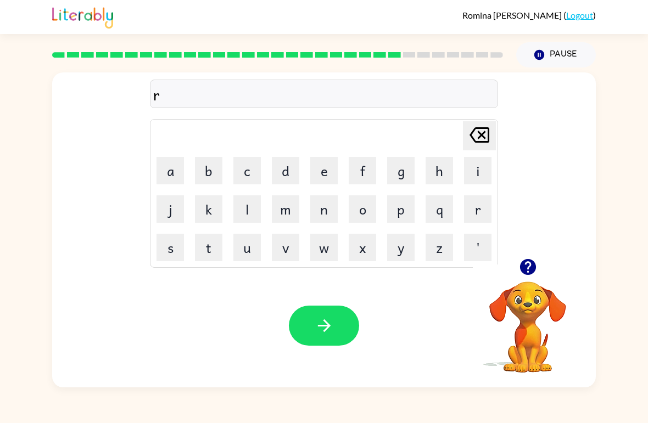
click at [364, 210] on button "o" at bounding box center [362, 208] width 27 height 27
click at [243, 216] on button "l" at bounding box center [246, 208] width 27 height 27
click at [170, 171] on button "a" at bounding box center [170, 170] width 27 height 27
click at [214, 249] on button "t" at bounding box center [208, 247] width 27 height 27
click at [327, 175] on button "e" at bounding box center [323, 170] width 27 height 27
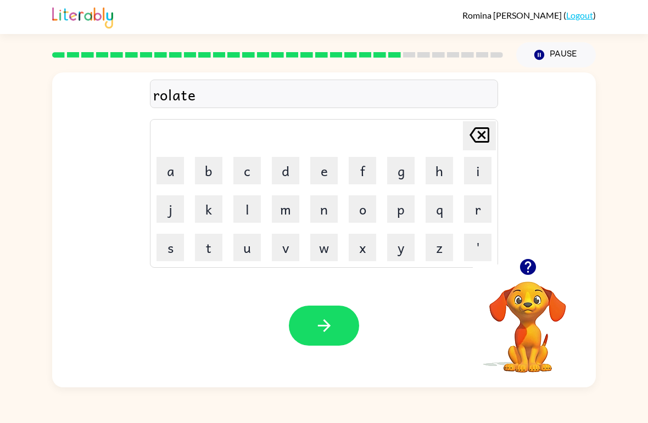
click at [283, 171] on button "d" at bounding box center [285, 170] width 27 height 27
click at [318, 327] on icon "button" at bounding box center [323, 326] width 13 height 13
click at [541, 270] on button "button" at bounding box center [528, 267] width 28 height 28
click at [209, 209] on button "k" at bounding box center [208, 208] width 27 height 27
click at [488, 169] on button "i" at bounding box center [477, 170] width 27 height 27
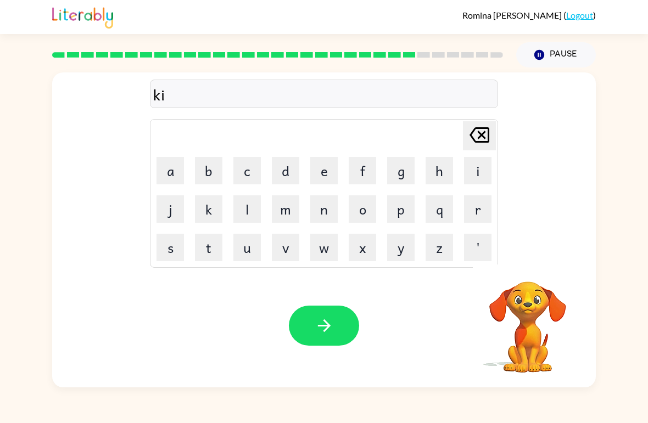
click at [217, 251] on button "t" at bounding box center [208, 247] width 27 height 27
click at [322, 180] on button "e" at bounding box center [323, 170] width 27 height 27
click at [326, 214] on button "n" at bounding box center [323, 208] width 27 height 27
click at [309, 319] on button "button" at bounding box center [324, 326] width 70 height 40
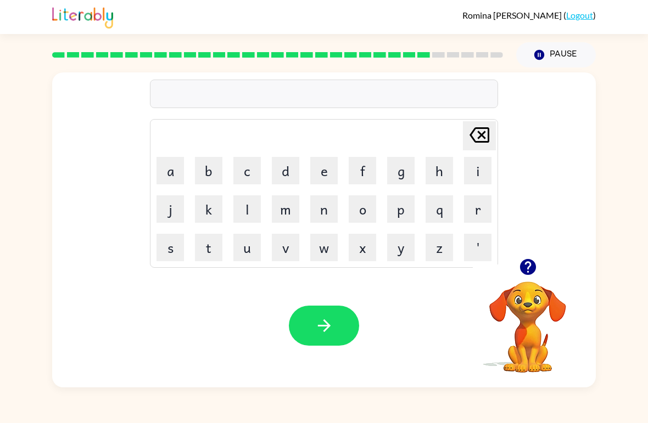
click at [288, 175] on button "d" at bounding box center [285, 170] width 27 height 27
click at [325, 175] on button "e" at bounding box center [323, 170] width 27 height 27
click at [401, 211] on button "p" at bounding box center [400, 208] width 27 height 27
click at [170, 175] on button "a" at bounding box center [170, 170] width 27 height 27
click at [482, 214] on button "r" at bounding box center [477, 208] width 27 height 27
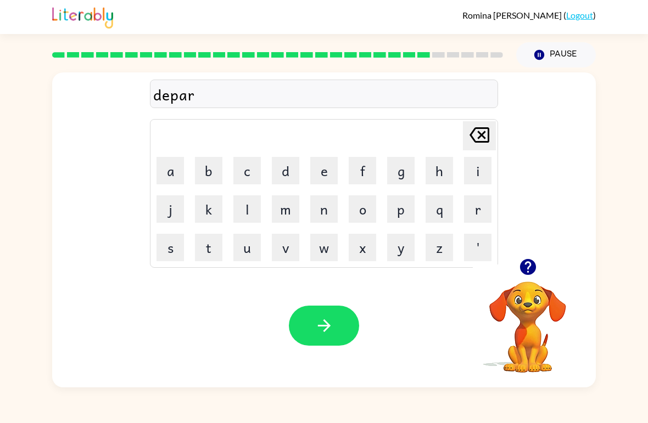
click at [533, 265] on icon "button" at bounding box center [527, 267] width 16 height 16
click at [293, 208] on button "m" at bounding box center [285, 208] width 27 height 27
click at [331, 183] on button "e" at bounding box center [323, 170] width 27 height 27
click at [326, 213] on button "n" at bounding box center [323, 208] width 27 height 27
click at [208, 254] on button "t" at bounding box center [208, 247] width 27 height 27
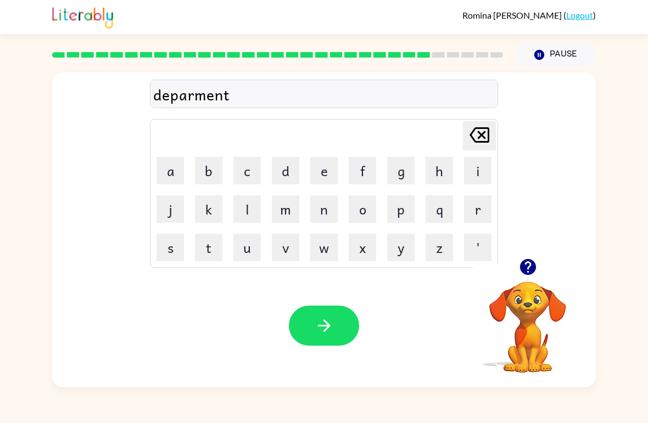
click at [316, 322] on icon "button" at bounding box center [324, 325] width 19 height 19
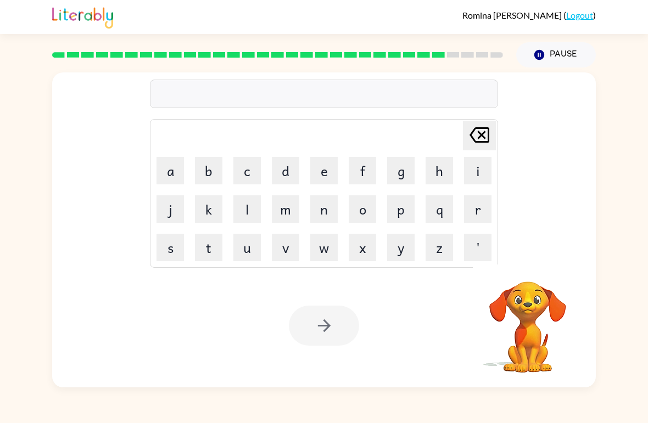
click at [568, 3] on div "[PERSON_NAME] ( Logout )" at bounding box center [324, 17] width 544 height 34
click at [174, 250] on button "s" at bounding box center [170, 247] width 27 height 27
click at [253, 214] on button "l" at bounding box center [246, 208] width 27 height 27
click at [169, 177] on button "a" at bounding box center [170, 170] width 27 height 27
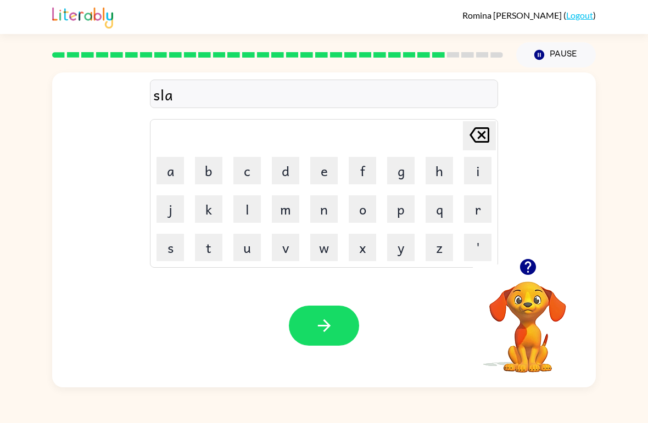
click at [213, 249] on button "t" at bounding box center [208, 247] width 27 height 27
click at [330, 172] on button "e" at bounding box center [323, 170] width 27 height 27
click at [299, 321] on button "button" at bounding box center [324, 326] width 70 height 40
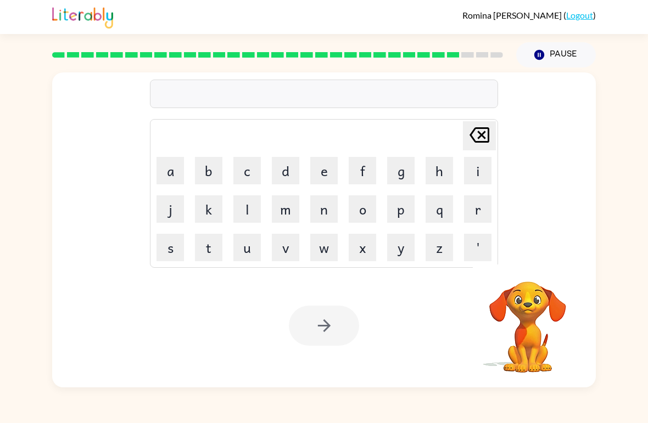
click at [243, 243] on button "u" at bounding box center [246, 247] width 27 height 27
click at [327, 215] on button "n" at bounding box center [323, 208] width 27 height 27
click at [479, 175] on button "i" at bounding box center [477, 170] width 27 height 27
click at [290, 249] on button "v" at bounding box center [285, 247] width 27 height 27
click at [330, 175] on button "e" at bounding box center [323, 170] width 27 height 27
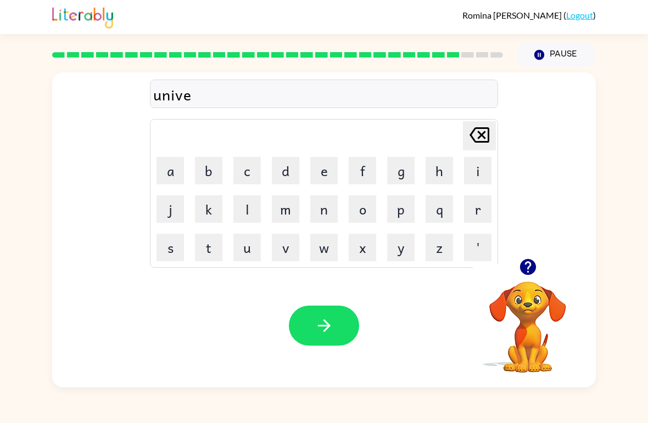
click at [473, 198] on button "r" at bounding box center [477, 208] width 27 height 27
click at [177, 248] on button "s" at bounding box center [170, 247] width 27 height 27
click at [180, 184] on button "a" at bounding box center [170, 170] width 27 height 27
click at [247, 221] on button "l" at bounding box center [246, 208] width 27 height 27
click at [318, 325] on icon "button" at bounding box center [324, 325] width 19 height 19
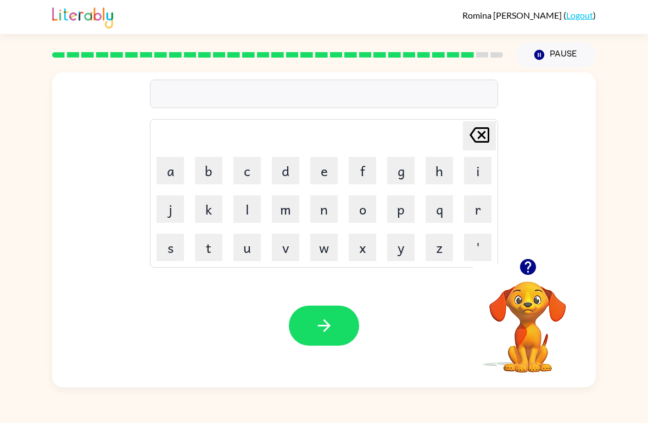
click at [524, 274] on icon "button" at bounding box center [527, 267] width 16 height 16
click at [181, 245] on button "s" at bounding box center [170, 247] width 27 height 27
click at [359, 216] on button "o" at bounding box center [362, 208] width 27 height 27
click at [250, 219] on button "l" at bounding box center [246, 208] width 27 height 27
click at [289, 176] on button "d" at bounding box center [285, 170] width 27 height 27
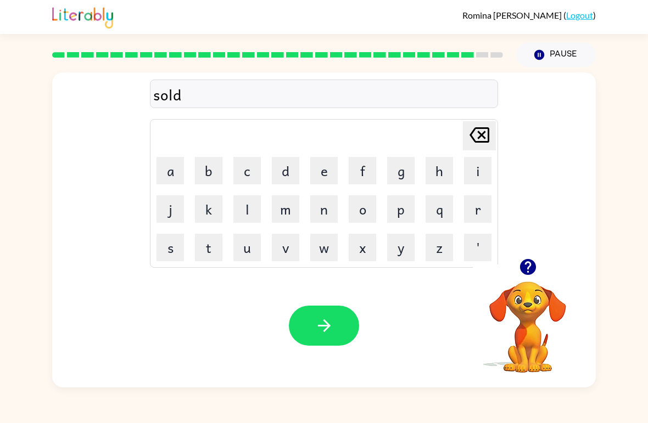
click at [526, 263] on icon "button" at bounding box center [527, 267] width 19 height 19
click at [283, 248] on button "v" at bounding box center [285, 247] width 27 height 27
click at [331, 172] on button "e" at bounding box center [323, 170] width 27 height 27
click at [320, 249] on button "w" at bounding box center [323, 247] width 27 height 27
click at [440, 176] on button "h" at bounding box center [439, 170] width 27 height 27
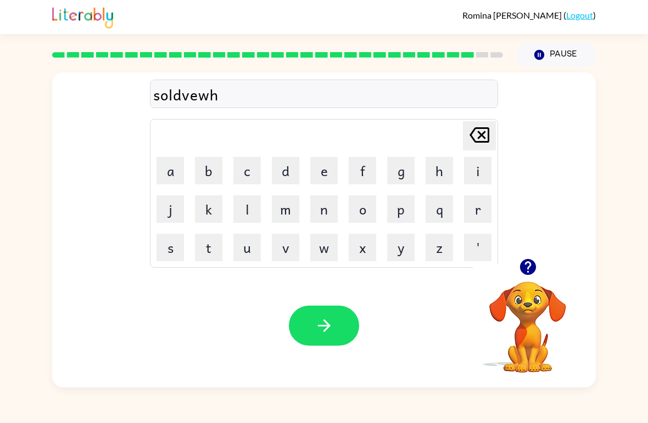
click at [332, 173] on button "e" at bounding box center [323, 170] width 27 height 27
click at [481, 208] on button "r" at bounding box center [477, 208] width 27 height 27
click at [326, 171] on button "e" at bounding box center [323, 170] width 27 height 27
click at [315, 322] on icon "button" at bounding box center [324, 325] width 19 height 19
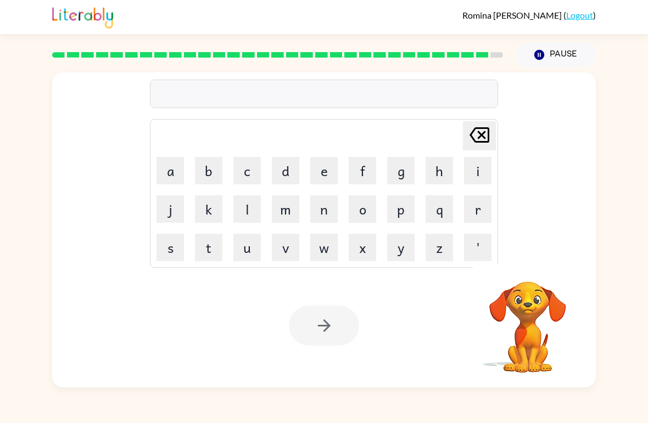
click at [329, 177] on button "e" at bounding box center [323, 170] width 27 height 27
click at [335, 208] on button "n" at bounding box center [323, 208] width 27 height 27
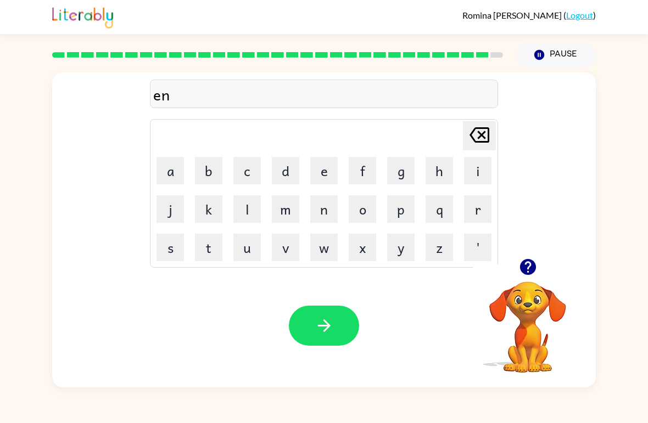
click at [258, 176] on button "c" at bounding box center [246, 170] width 27 height 27
click at [176, 182] on button "a" at bounding box center [170, 170] width 27 height 27
click at [248, 252] on button "u" at bounding box center [246, 247] width 27 height 27
click at [322, 214] on button "n" at bounding box center [323, 208] width 27 height 27
click at [215, 251] on button "t" at bounding box center [208, 247] width 27 height 27
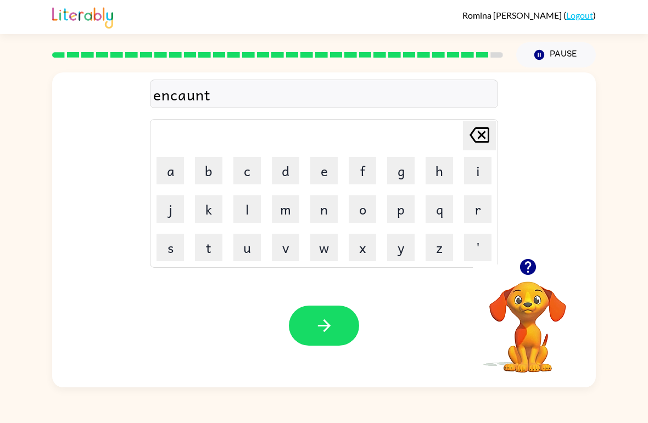
click at [336, 170] on button "e" at bounding box center [323, 170] width 27 height 27
click at [485, 209] on button "r" at bounding box center [477, 208] width 27 height 27
click at [343, 329] on button "button" at bounding box center [324, 326] width 70 height 40
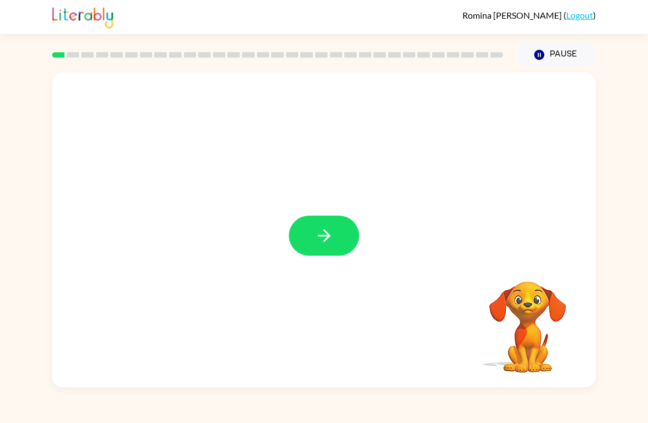
click at [331, 230] on icon "button" at bounding box center [324, 235] width 19 height 19
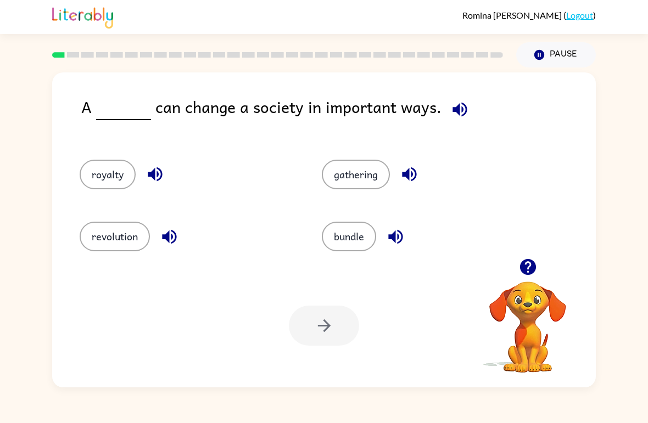
click at [109, 165] on button "royalty" at bounding box center [108, 175] width 56 height 30
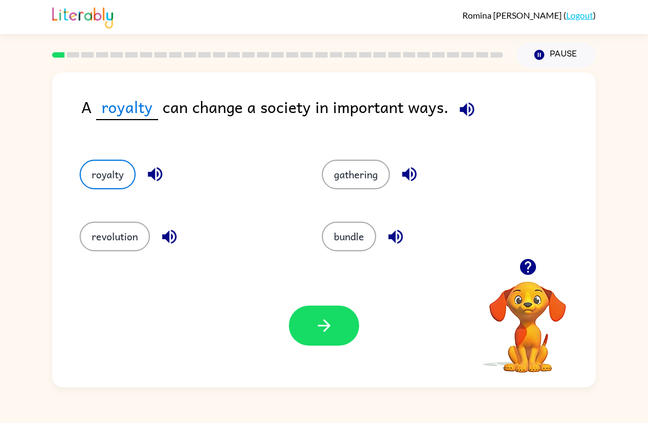
click at [104, 229] on button "revolution" at bounding box center [115, 237] width 70 height 30
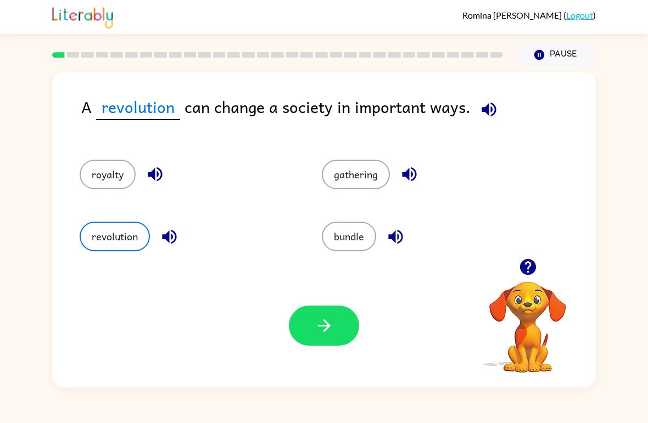
click at [528, 281] on button "button" at bounding box center [528, 267] width 28 height 28
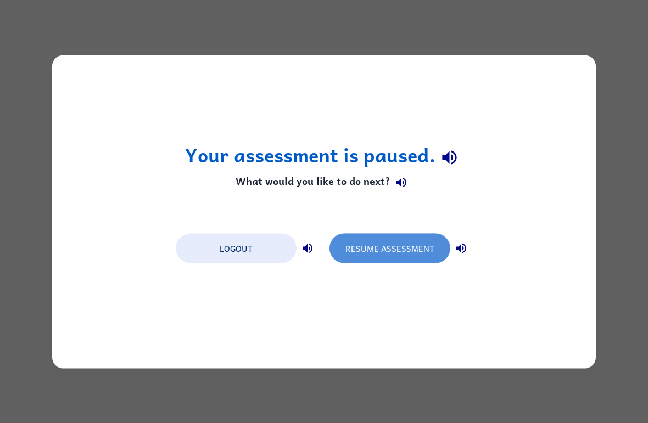
click at [431, 247] on button "Resume Assessment" at bounding box center [389, 248] width 121 height 30
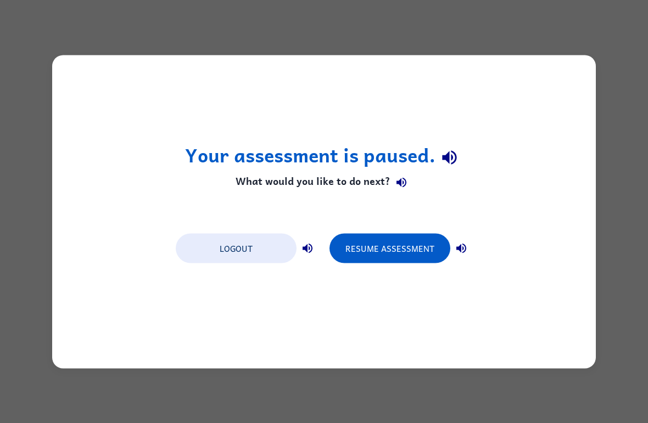
click at [422, 250] on button "Resume Assessment" at bounding box center [389, 248] width 121 height 30
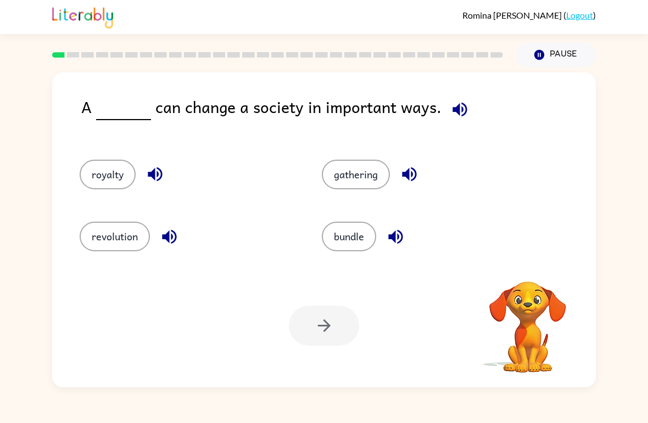
click at [122, 243] on button "revolution" at bounding box center [115, 237] width 70 height 30
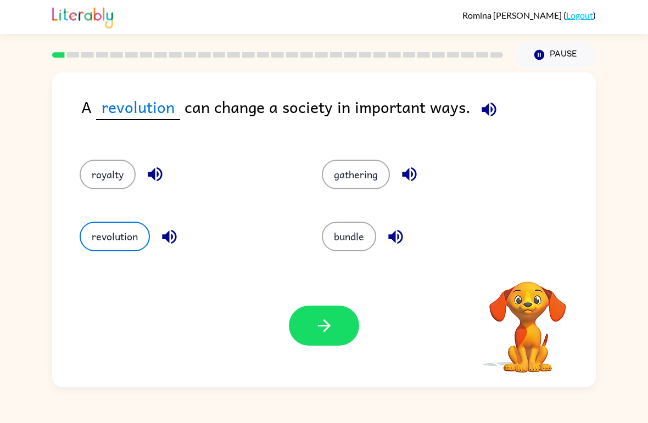
click at [322, 332] on icon "button" at bounding box center [324, 325] width 19 height 19
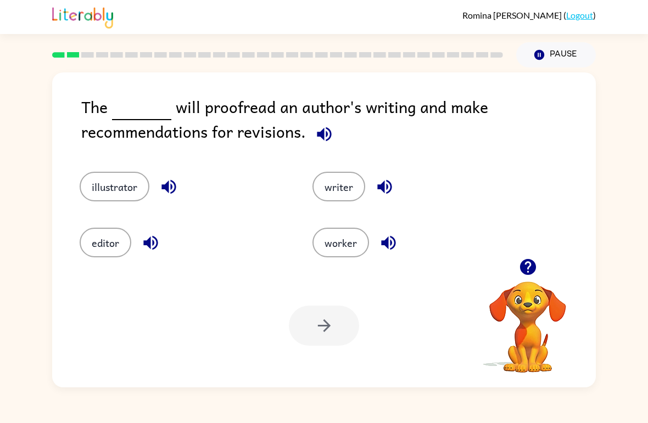
click at [352, 187] on button "writer" at bounding box center [338, 187] width 53 height 30
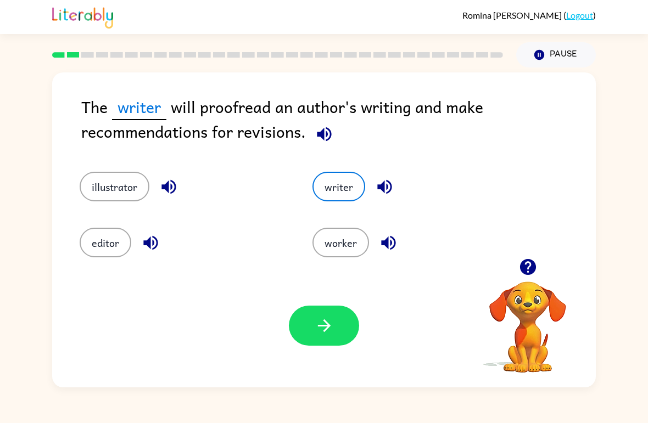
click at [315, 336] on button "button" at bounding box center [324, 326] width 70 height 40
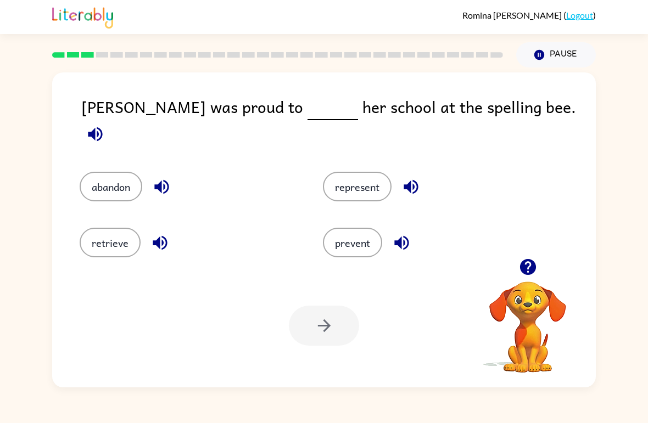
click at [370, 177] on button "represent" at bounding box center [357, 187] width 69 height 30
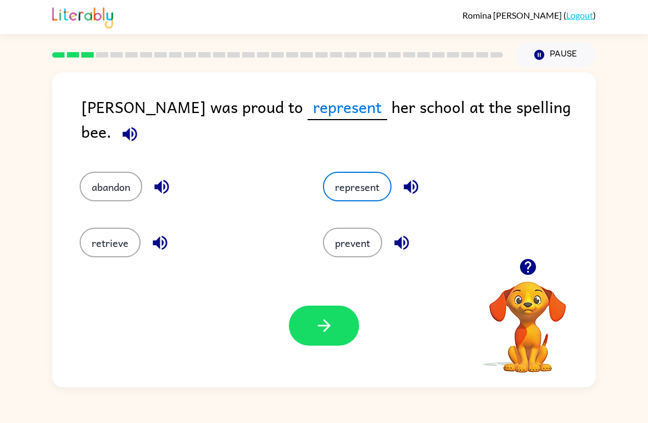
click at [327, 334] on icon "button" at bounding box center [324, 325] width 19 height 19
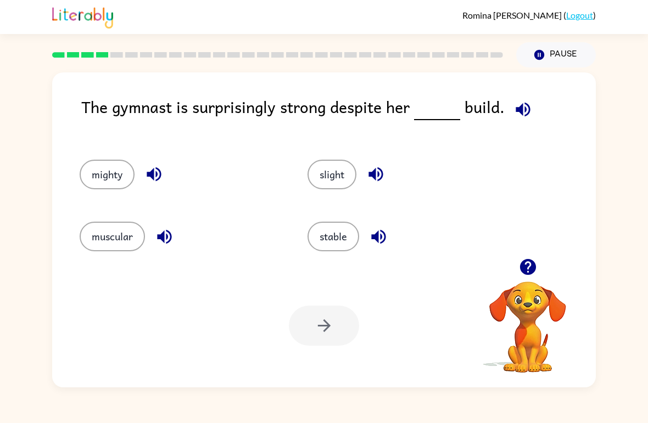
click at [351, 242] on button "stable" at bounding box center [334, 237] width 52 height 30
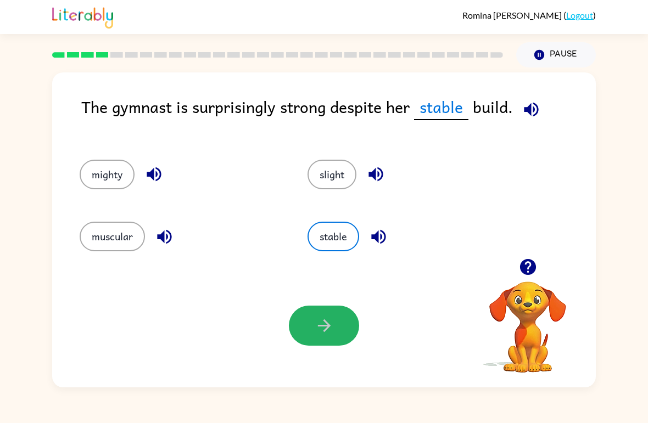
click at [348, 326] on button "button" at bounding box center [324, 326] width 70 height 40
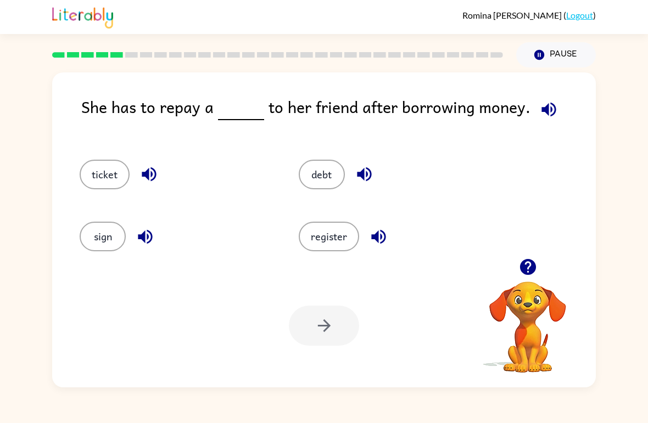
click at [335, 177] on button "debt" at bounding box center [322, 175] width 46 height 30
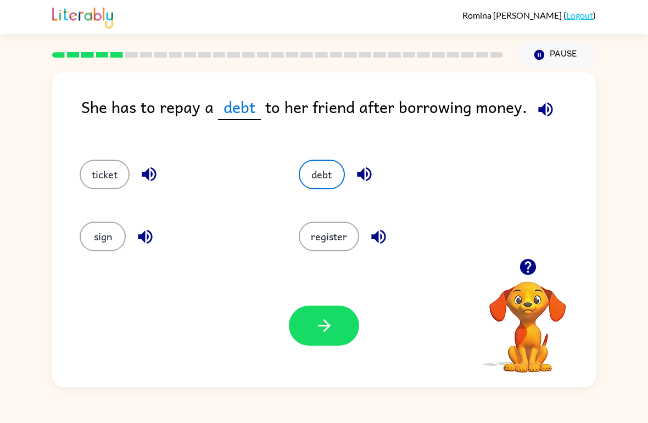
click at [320, 328] on icon "button" at bounding box center [324, 325] width 19 height 19
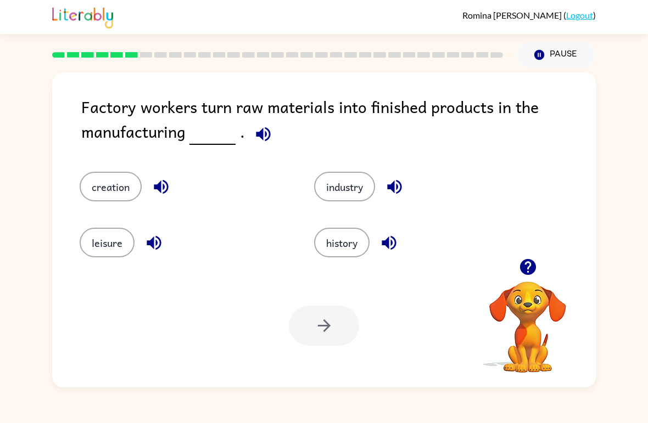
click at [363, 196] on button "industry" at bounding box center [344, 187] width 61 height 30
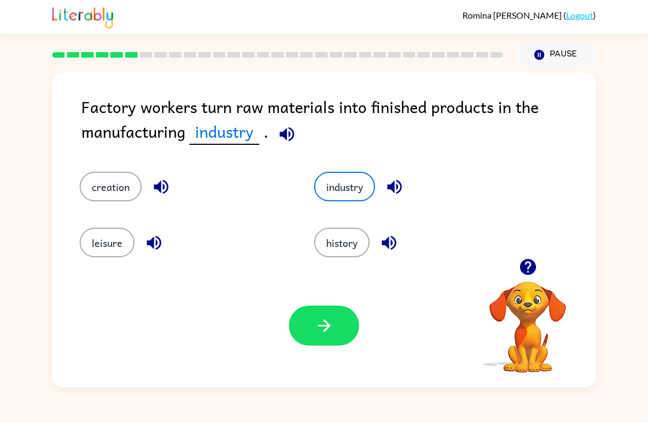
click at [329, 329] on icon "button" at bounding box center [324, 325] width 19 height 19
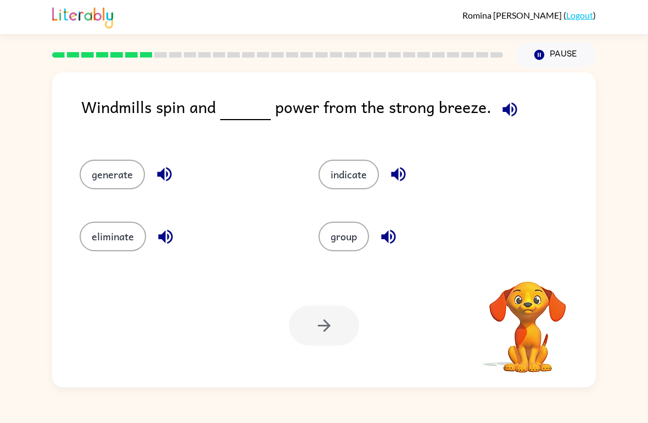
click at [642, 9] on div "[PERSON_NAME] ( Logout )" at bounding box center [324, 17] width 648 height 34
click at [99, 164] on button "generate" at bounding box center [112, 175] width 65 height 30
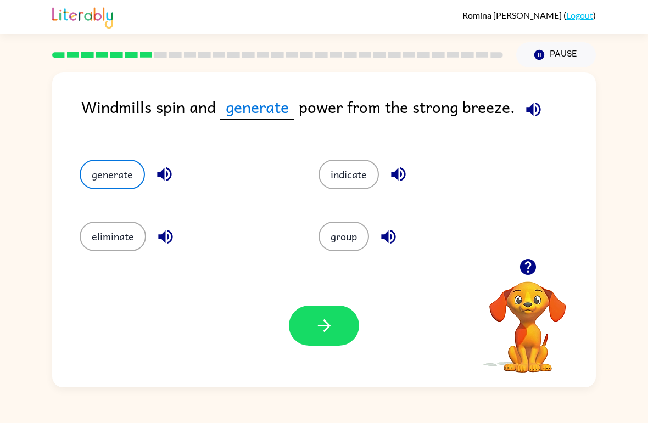
click at [370, 187] on button "indicate" at bounding box center [348, 175] width 60 height 30
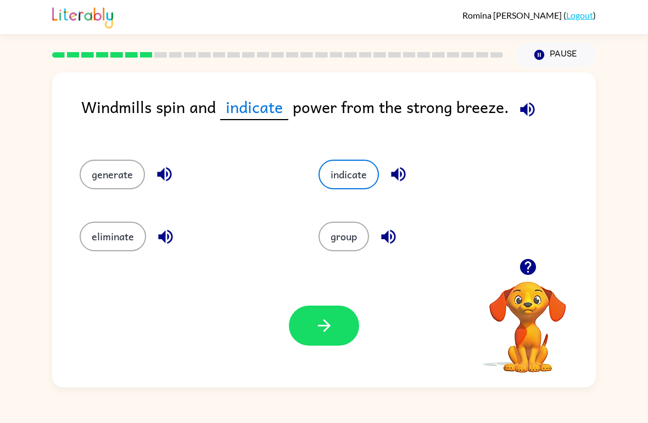
click at [368, 161] on button "indicate" at bounding box center [348, 175] width 60 height 30
click at [362, 173] on button "indicate" at bounding box center [348, 175] width 60 height 30
click at [89, 161] on button "generate" at bounding box center [112, 175] width 65 height 30
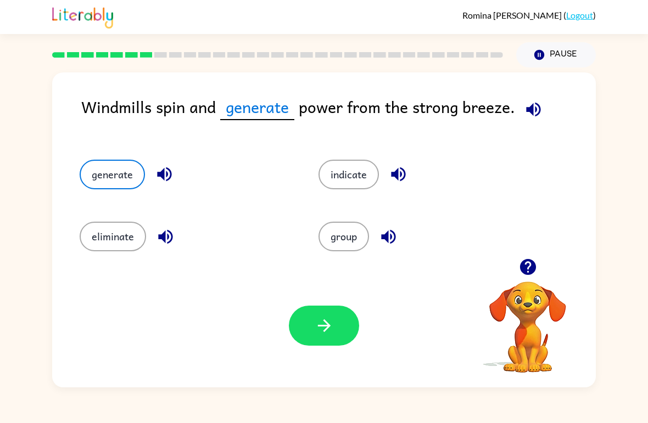
click at [321, 339] on button "button" at bounding box center [324, 326] width 70 height 40
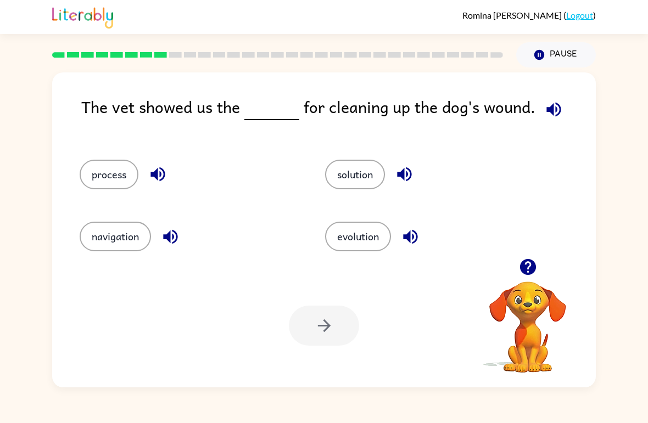
click at [345, 185] on button "solution" at bounding box center [355, 175] width 60 height 30
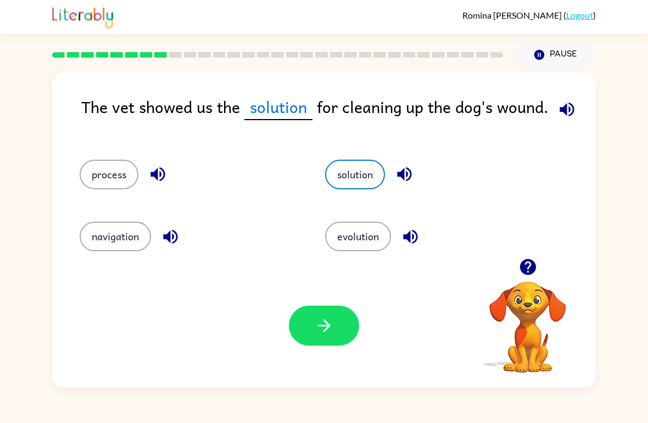
click at [345, 316] on button "button" at bounding box center [324, 326] width 70 height 40
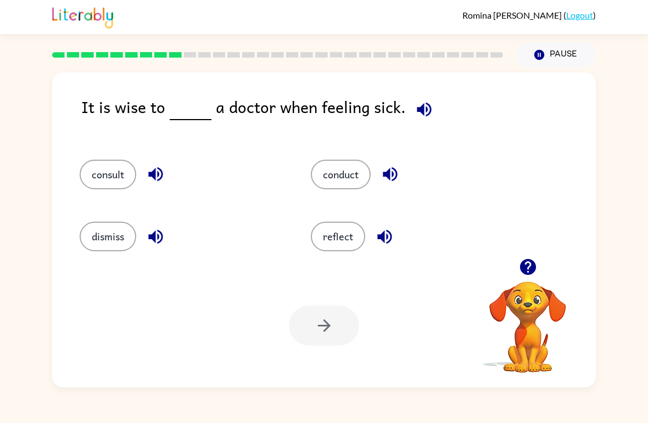
click at [98, 161] on button "consult" at bounding box center [108, 175] width 57 height 30
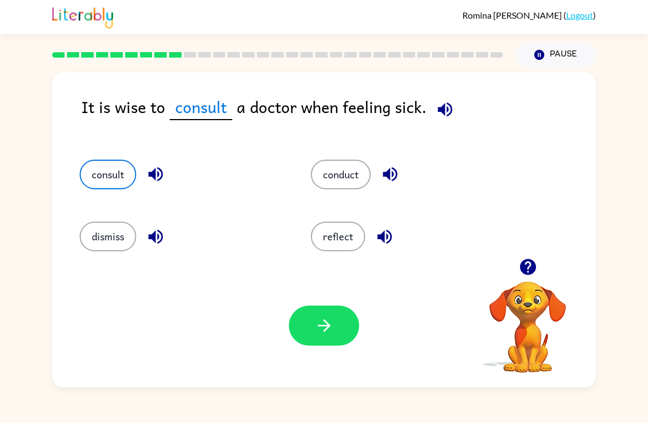
click at [345, 318] on button "button" at bounding box center [324, 326] width 70 height 40
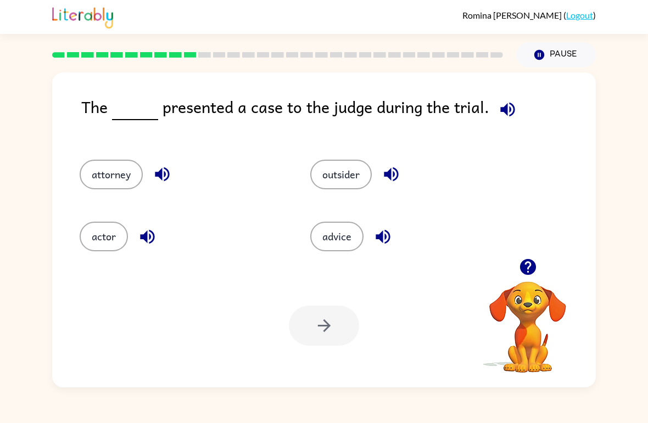
click at [101, 237] on button "actor" at bounding box center [104, 237] width 48 height 30
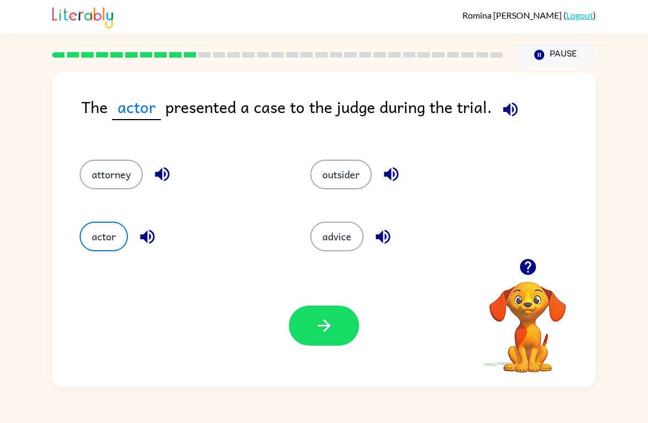
click at [340, 335] on button "button" at bounding box center [324, 326] width 70 height 40
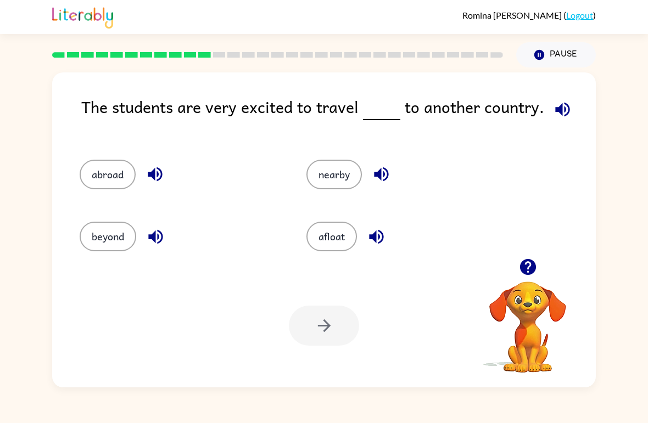
click at [93, 168] on button "abroad" at bounding box center [108, 175] width 56 height 30
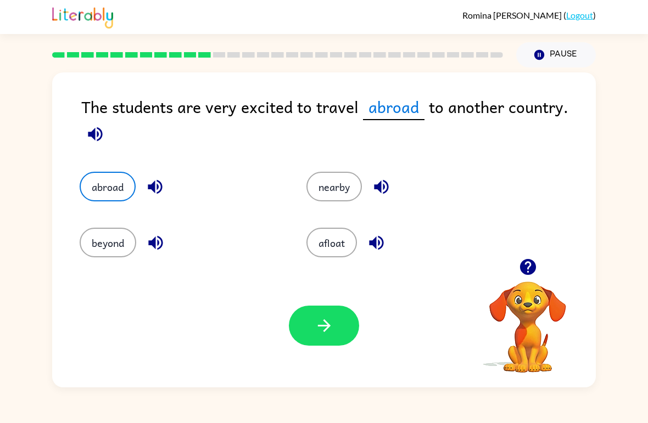
click at [351, 331] on button "button" at bounding box center [324, 326] width 70 height 40
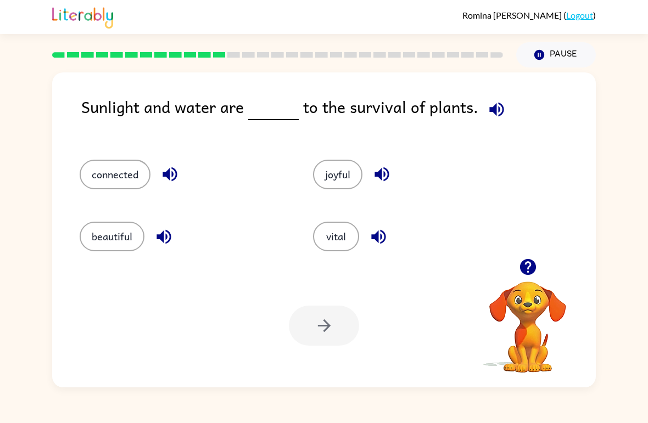
click at [93, 172] on button "connected" at bounding box center [115, 175] width 71 height 30
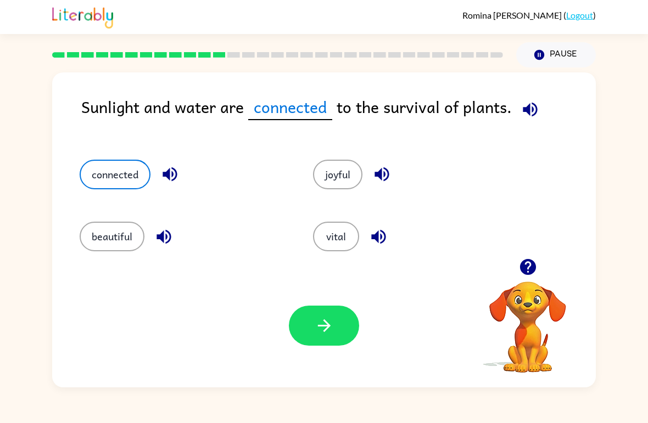
click at [320, 343] on button "button" at bounding box center [324, 326] width 70 height 40
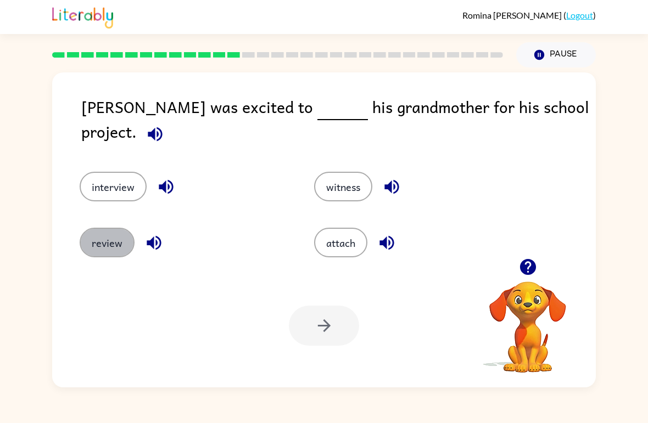
click at [120, 246] on button "review" at bounding box center [107, 243] width 55 height 30
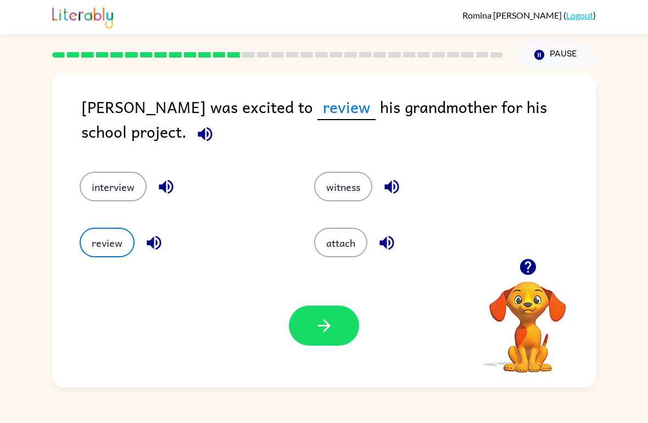
click at [295, 351] on div "Your browser must support playing .mp4 files to use Literably. Please try using…" at bounding box center [324, 326] width 544 height 124
click at [506, 127] on div "[PERSON_NAME] was excited to review his grandmother for his school project." at bounding box center [338, 121] width 515 height 55
click at [323, 323] on icon "button" at bounding box center [324, 325] width 19 height 19
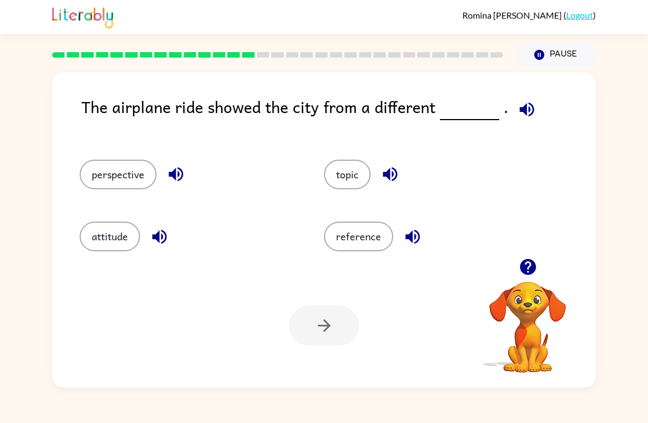
click at [359, 251] on button "reference" at bounding box center [358, 237] width 69 height 30
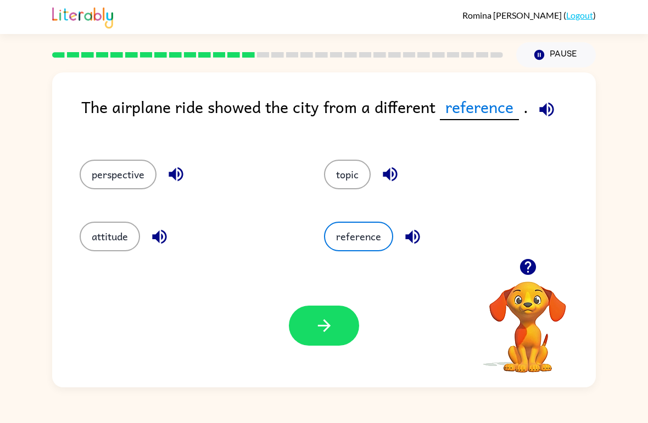
click at [127, 189] on button "perspective" at bounding box center [118, 175] width 77 height 30
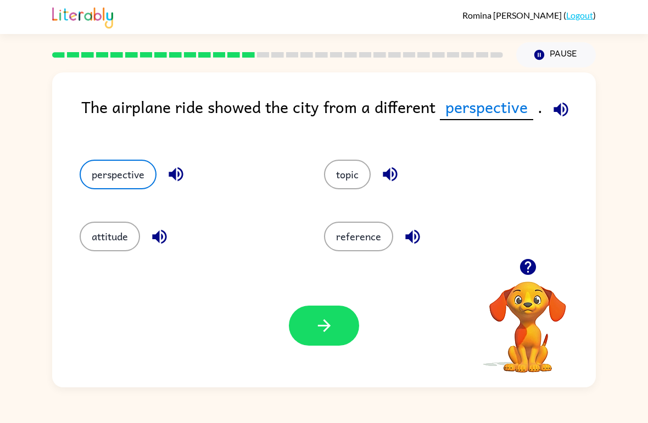
click at [132, 195] on div "perspective" at bounding box center [181, 170] width 244 height 62
click at [309, 312] on button "button" at bounding box center [324, 326] width 70 height 40
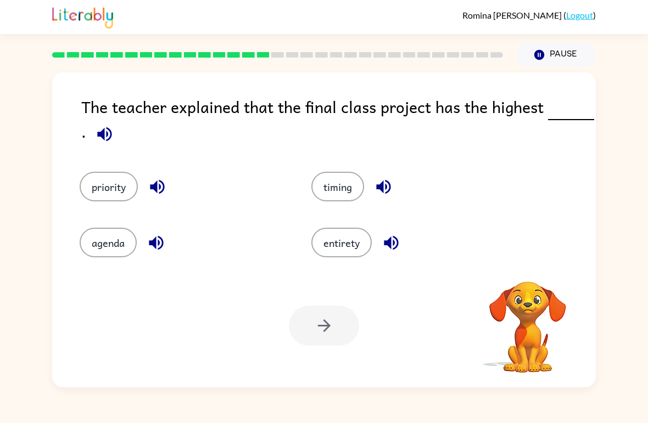
click at [351, 250] on button "entirety" at bounding box center [341, 243] width 60 height 30
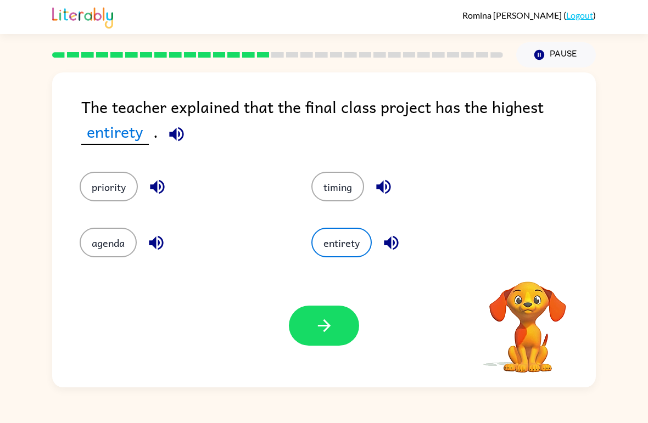
click at [335, 332] on button "button" at bounding box center [324, 326] width 70 height 40
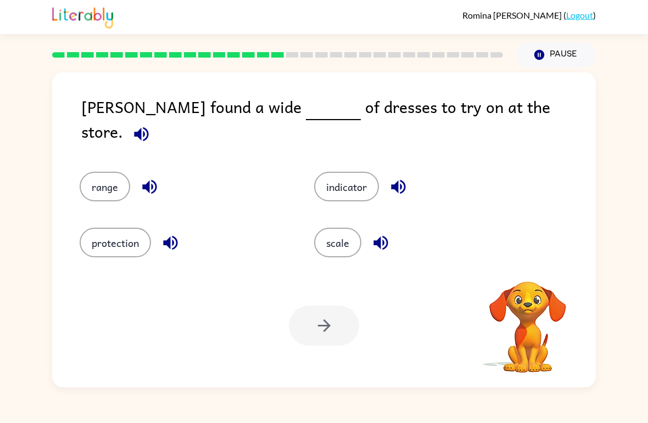
click at [339, 365] on div "Your browser must support playing .mp4 files to use Literably. Please try using…" at bounding box center [324, 326] width 544 height 124
click at [107, 245] on button "protection" at bounding box center [115, 243] width 71 height 30
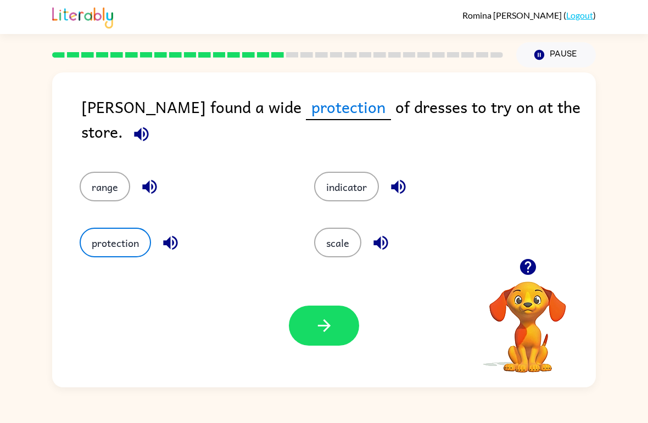
click at [320, 322] on icon "button" at bounding box center [324, 325] width 19 height 19
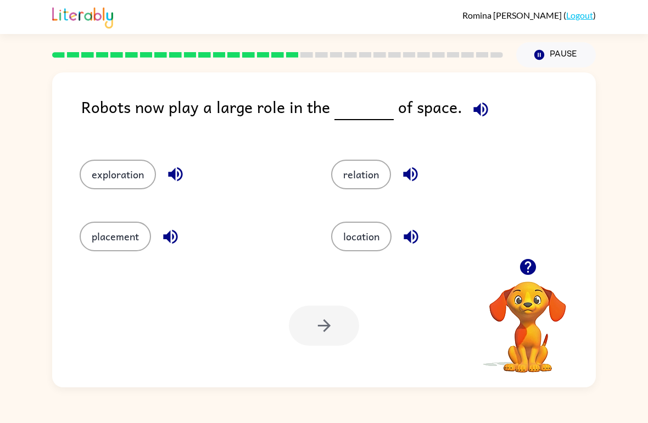
click at [375, 244] on button "location" at bounding box center [361, 237] width 60 height 30
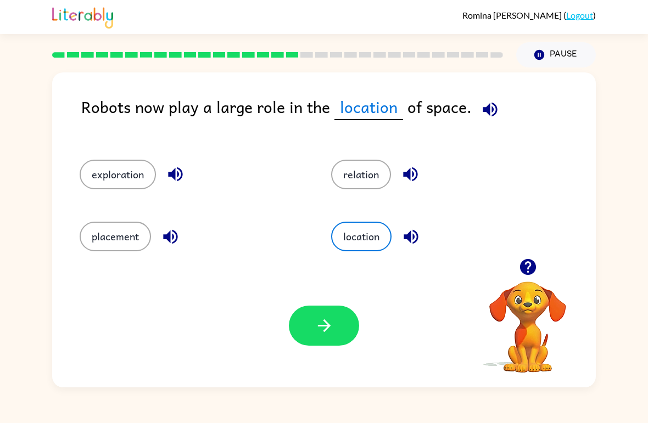
click at [316, 372] on div "Your browser must support playing .mp4 files to use Literably. Please try using…" at bounding box center [324, 326] width 544 height 124
click at [340, 331] on button "button" at bounding box center [324, 326] width 70 height 40
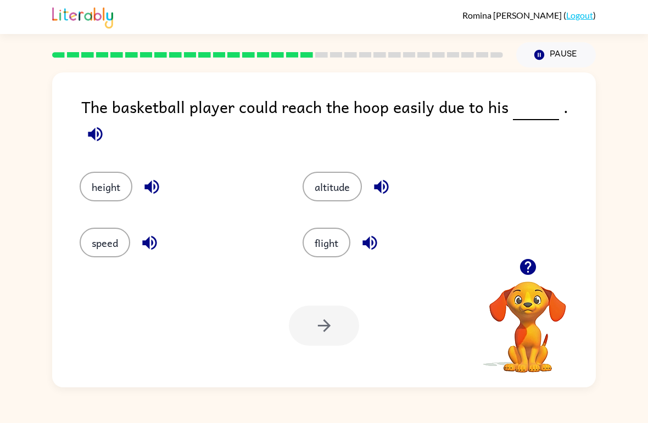
click at [346, 177] on button "altitude" at bounding box center [332, 187] width 59 height 30
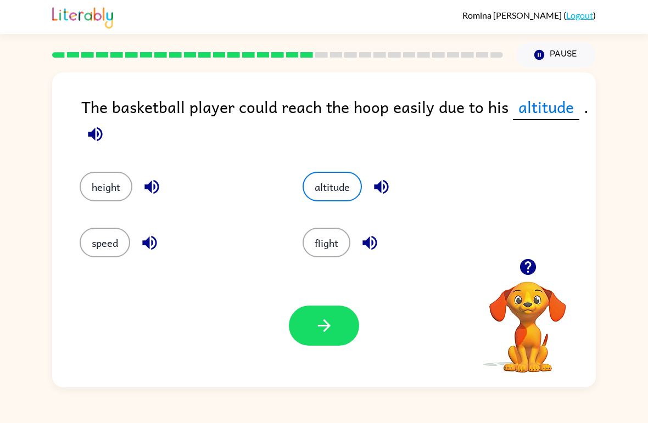
click at [340, 325] on button "button" at bounding box center [324, 326] width 70 height 40
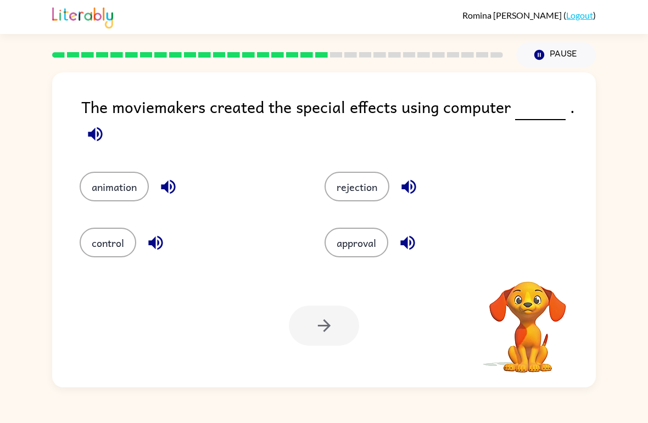
click at [135, 175] on button "animation" at bounding box center [114, 187] width 69 height 30
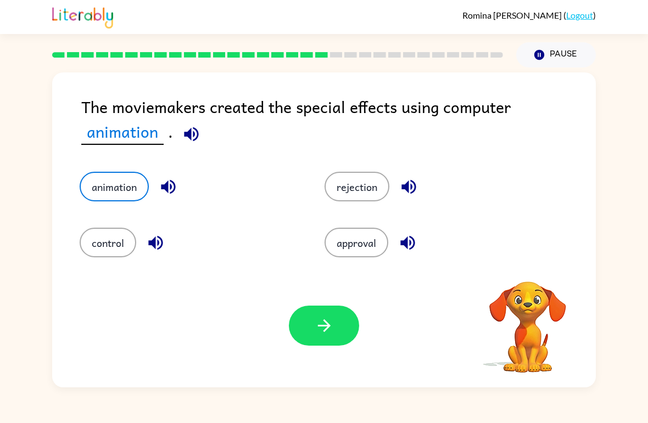
click at [315, 339] on button "button" at bounding box center [324, 326] width 70 height 40
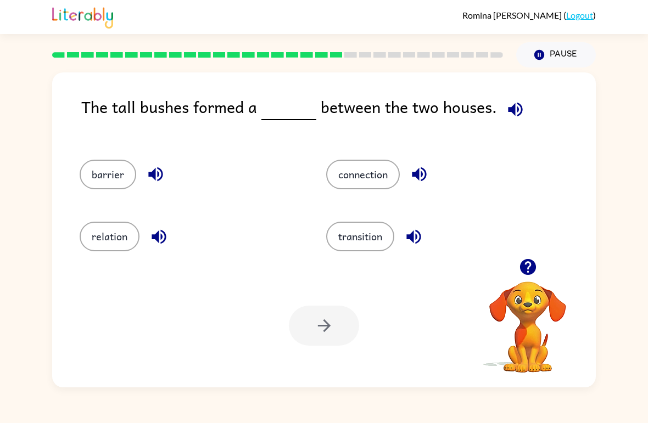
click at [390, 177] on button "connection" at bounding box center [363, 175] width 74 height 30
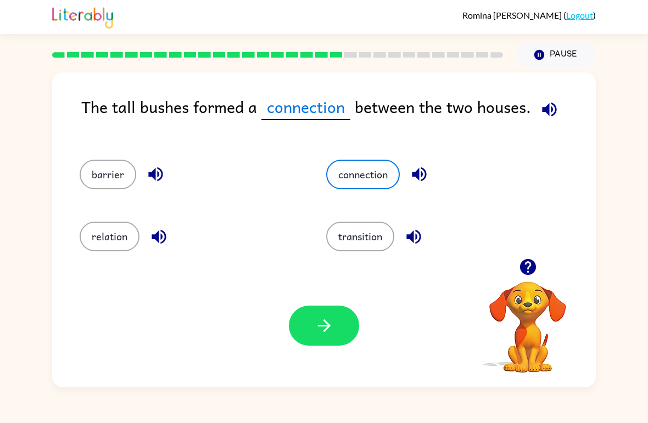
click at [344, 331] on button "button" at bounding box center [324, 326] width 70 height 40
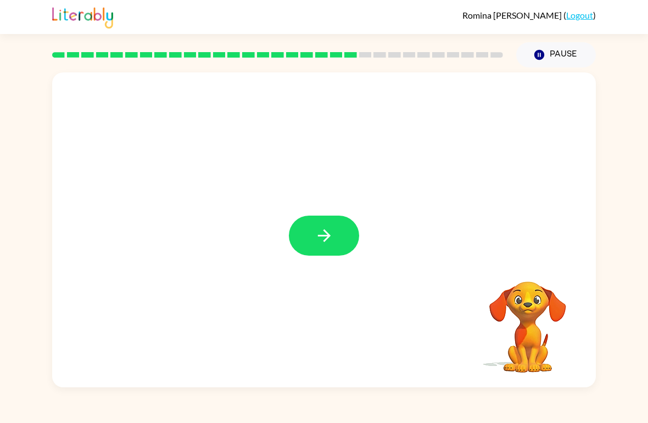
click at [337, 221] on button "button" at bounding box center [324, 236] width 70 height 40
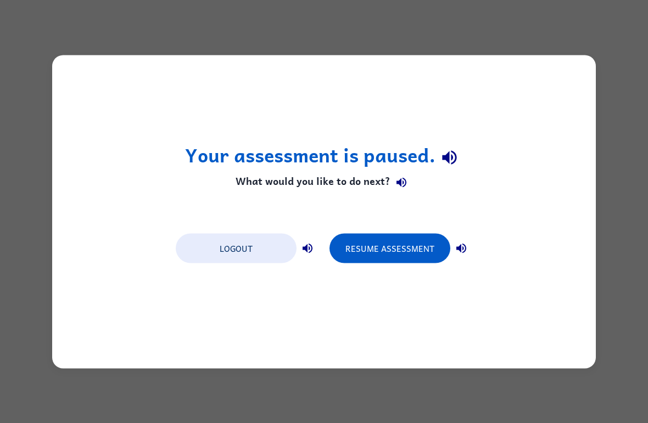
click at [424, 251] on button "Resume Assessment" at bounding box center [389, 248] width 121 height 30
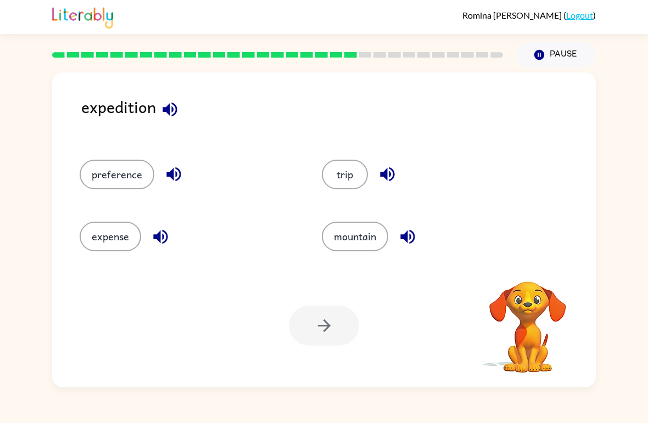
click at [117, 211] on div "expense" at bounding box center [180, 232] width 242 height 62
click at [118, 249] on button "expense" at bounding box center [111, 237] width 62 height 30
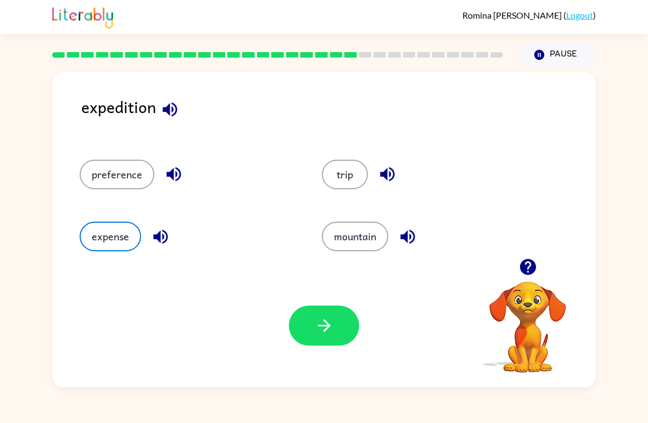
click at [313, 336] on button "button" at bounding box center [324, 326] width 70 height 40
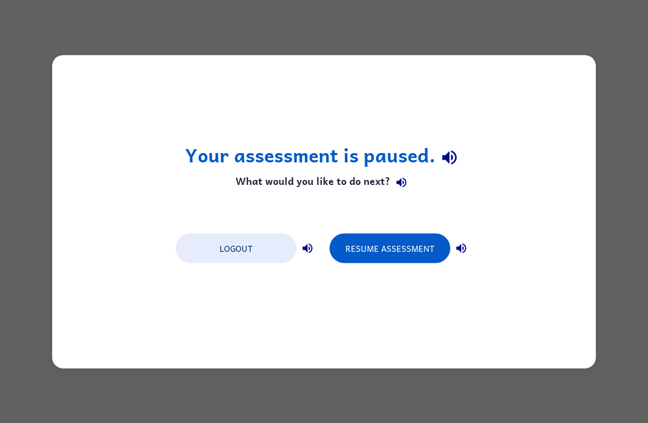
click at [420, 249] on button "Resume Assessment" at bounding box center [389, 248] width 121 height 30
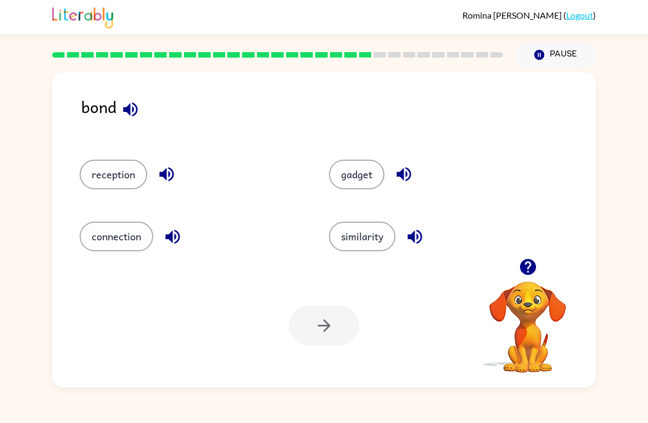
click at [331, 338] on div at bounding box center [324, 326] width 70 height 40
click at [369, 237] on button "similarity" at bounding box center [362, 237] width 66 height 30
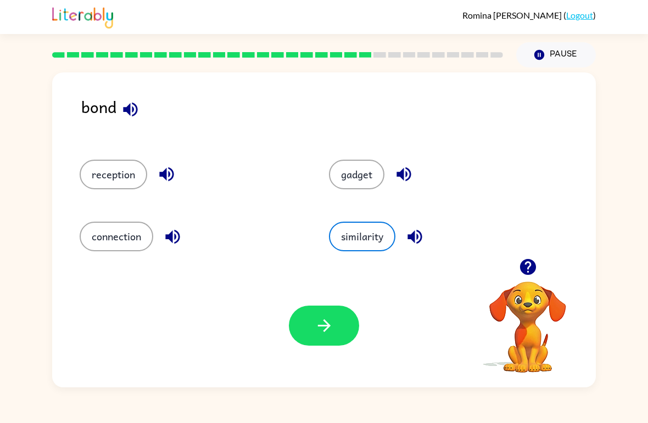
click at [332, 334] on icon "button" at bounding box center [324, 325] width 19 height 19
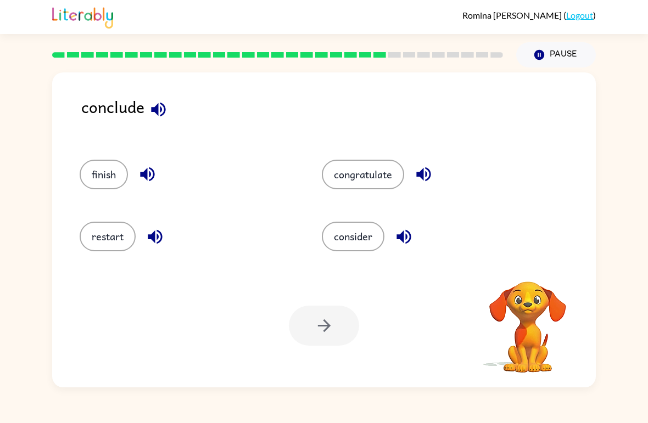
click at [345, 344] on div at bounding box center [324, 326] width 70 height 40
click at [119, 178] on button "finish" at bounding box center [104, 175] width 48 height 30
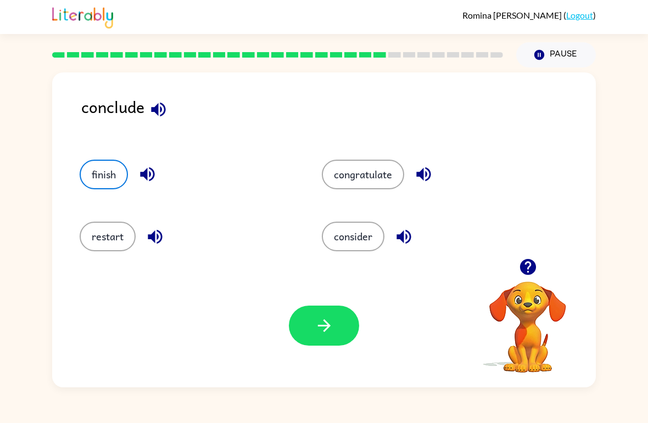
click at [319, 327] on icon "button" at bounding box center [323, 326] width 13 height 13
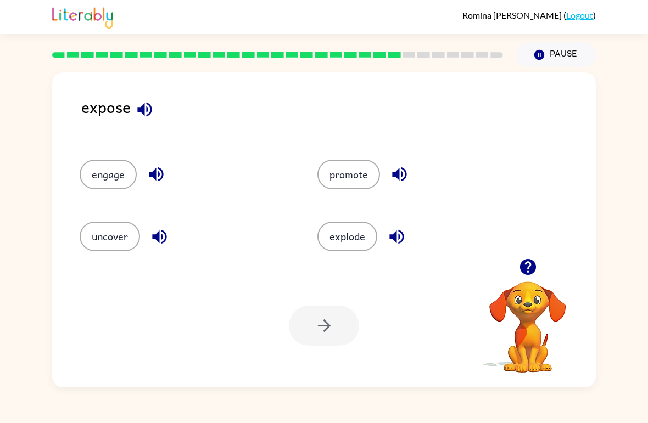
click at [337, 344] on div at bounding box center [324, 326] width 70 height 40
click at [337, 325] on div at bounding box center [324, 326] width 70 height 40
click at [334, 333] on div at bounding box center [324, 326] width 70 height 40
click at [356, 238] on button "explode" at bounding box center [347, 237] width 60 height 30
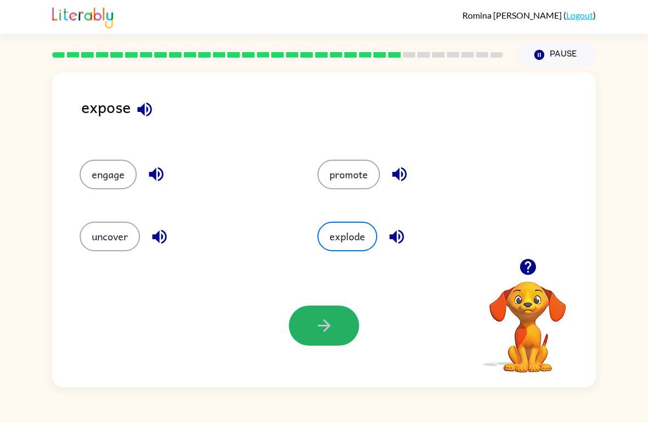
click at [326, 323] on icon "button" at bounding box center [323, 326] width 13 height 13
click at [326, 323] on div at bounding box center [324, 326] width 70 height 40
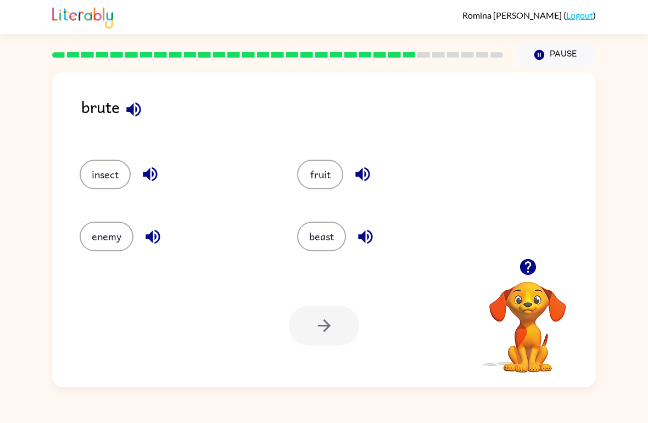
click at [111, 176] on button "insect" at bounding box center [105, 175] width 51 height 30
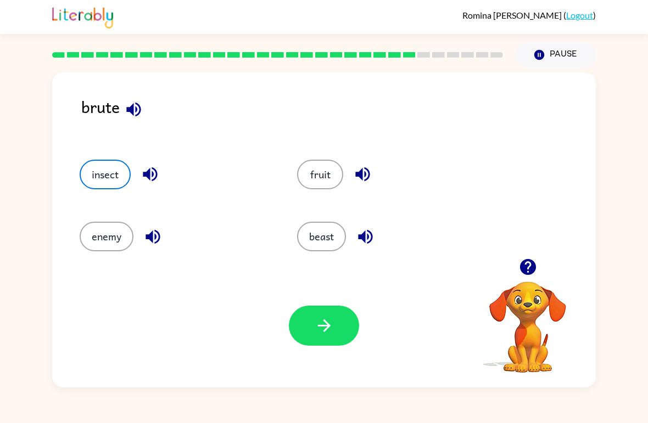
click at [321, 325] on icon "button" at bounding box center [324, 325] width 19 height 19
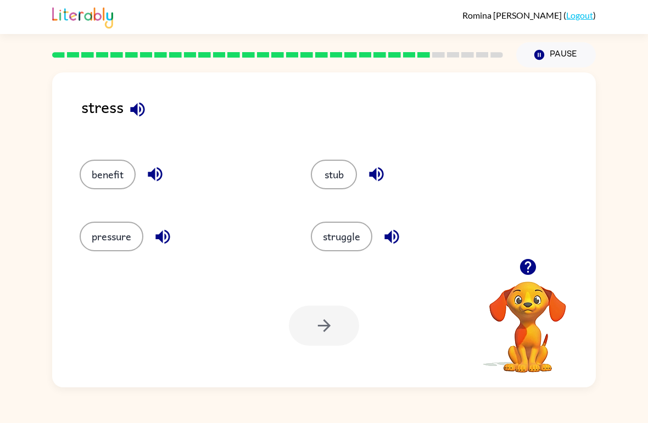
click at [351, 239] on button "struggle" at bounding box center [342, 237] width 62 height 30
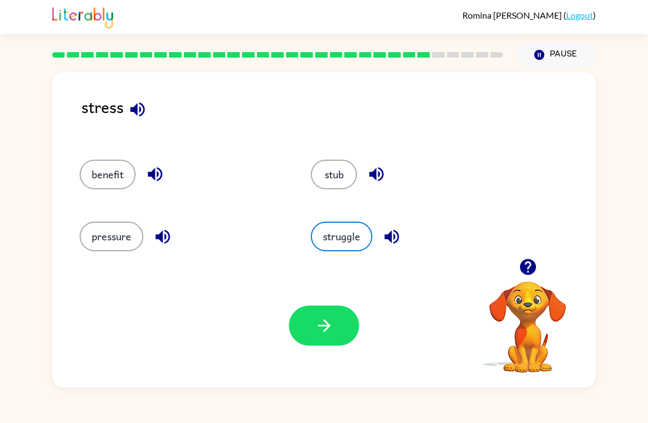
click at [322, 354] on div "Your browser must support playing .mp4 files to use Literably. Please try using…" at bounding box center [324, 326] width 544 height 124
click at [321, 325] on icon "button" at bounding box center [324, 325] width 19 height 19
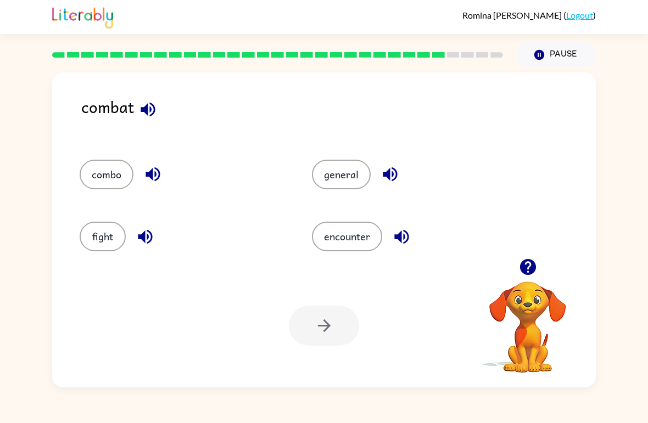
click at [110, 178] on button "combo" at bounding box center [107, 175] width 54 height 30
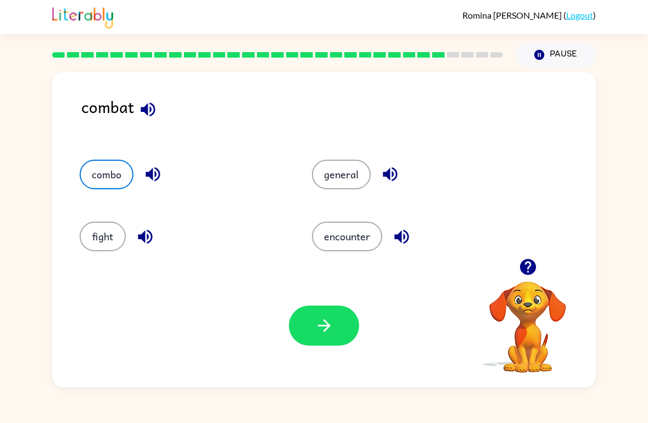
click at [287, 310] on div "Your browser must support playing .mp4 files to use Literably. Please try using…" at bounding box center [324, 326] width 544 height 124
click at [323, 322] on icon "button" at bounding box center [324, 325] width 19 height 19
click at [337, 336] on div at bounding box center [324, 326] width 70 height 40
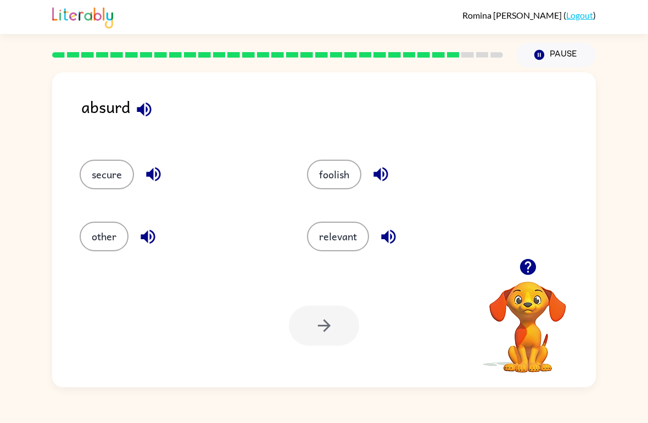
click at [119, 177] on button "secure" at bounding box center [107, 175] width 54 height 30
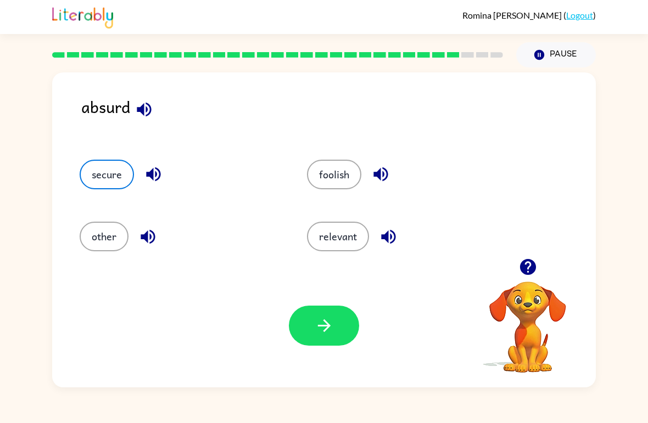
click at [303, 326] on button "button" at bounding box center [324, 326] width 70 height 40
click at [303, 326] on div at bounding box center [324, 326] width 70 height 40
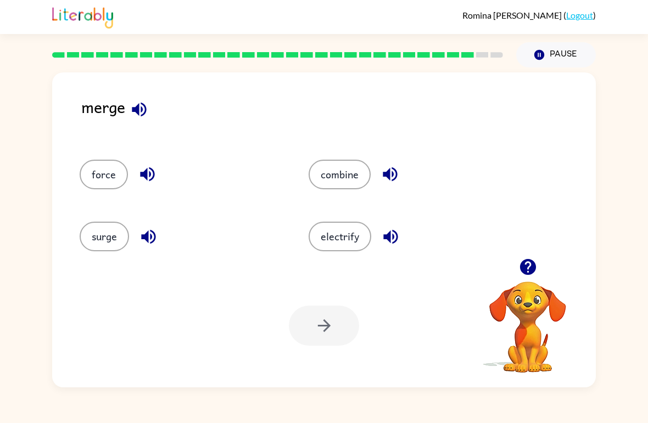
click at [109, 232] on button "surge" at bounding box center [104, 237] width 49 height 30
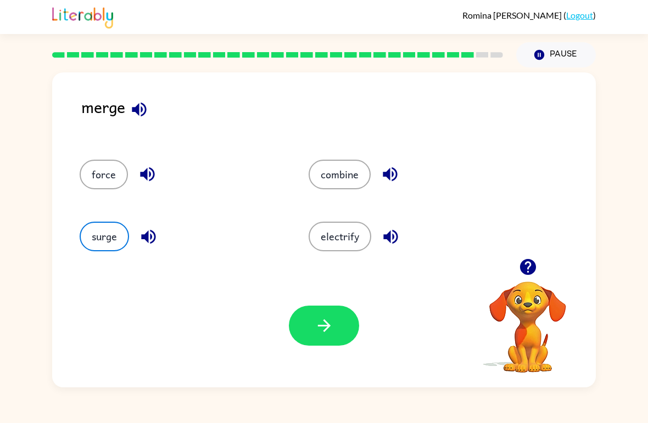
click at [342, 319] on button "button" at bounding box center [324, 326] width 70 height 40
click at [341, 319] on div at bounding box center [324, 326] width 70 height 40
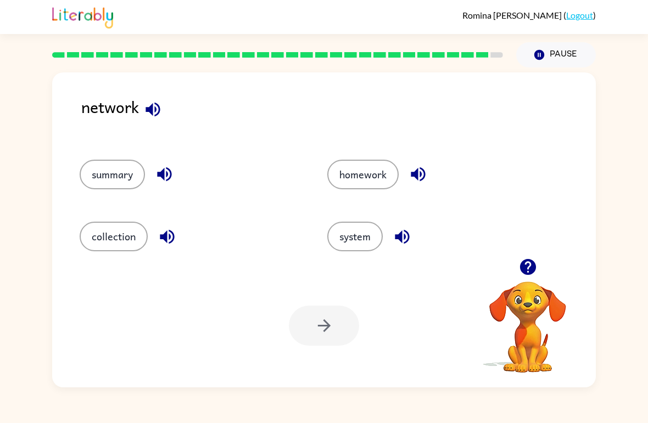
click at [332, 329] on div at bounding box center [324, 326] width 70 height 40
click at [329, 342] on div at bounding box center [324, 326] width 70 height 40
click at [362, 234] on button "system" at bounding box center [354, 237] width 55 height 30
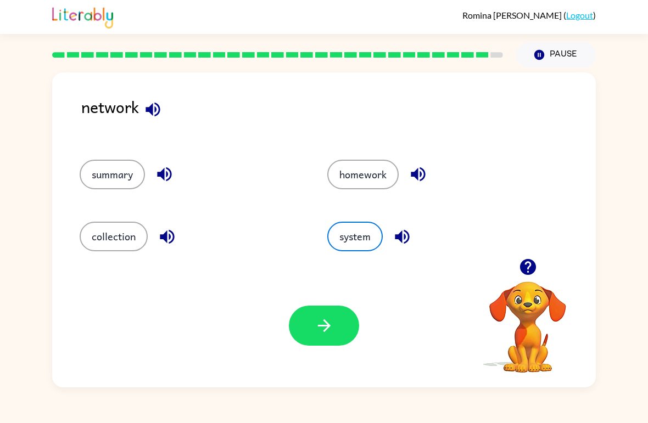
click at [376, 181] on button "homework" at bounding box center [362, 175] width 71 height 30
click at [326, 334] on icon "button" at bounding box center [324, 325] width 19 height 19
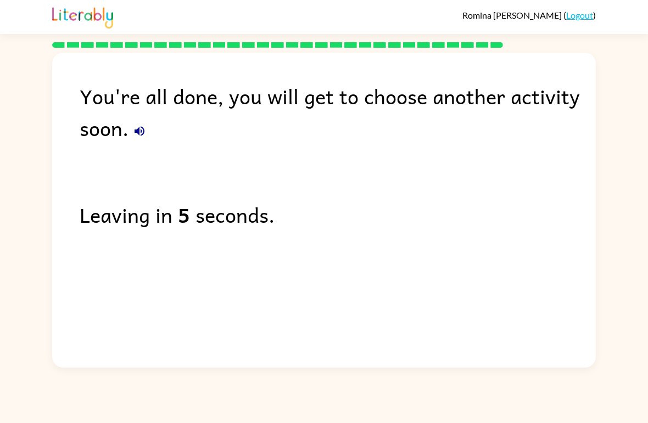
click at [647, 92] on div "You're all done, you will get to choose another activity soon. Leaving in 5 sec…" at bounding box center [324, 208] width 648 height 320
